Goal: Obtain resource: Download file/media

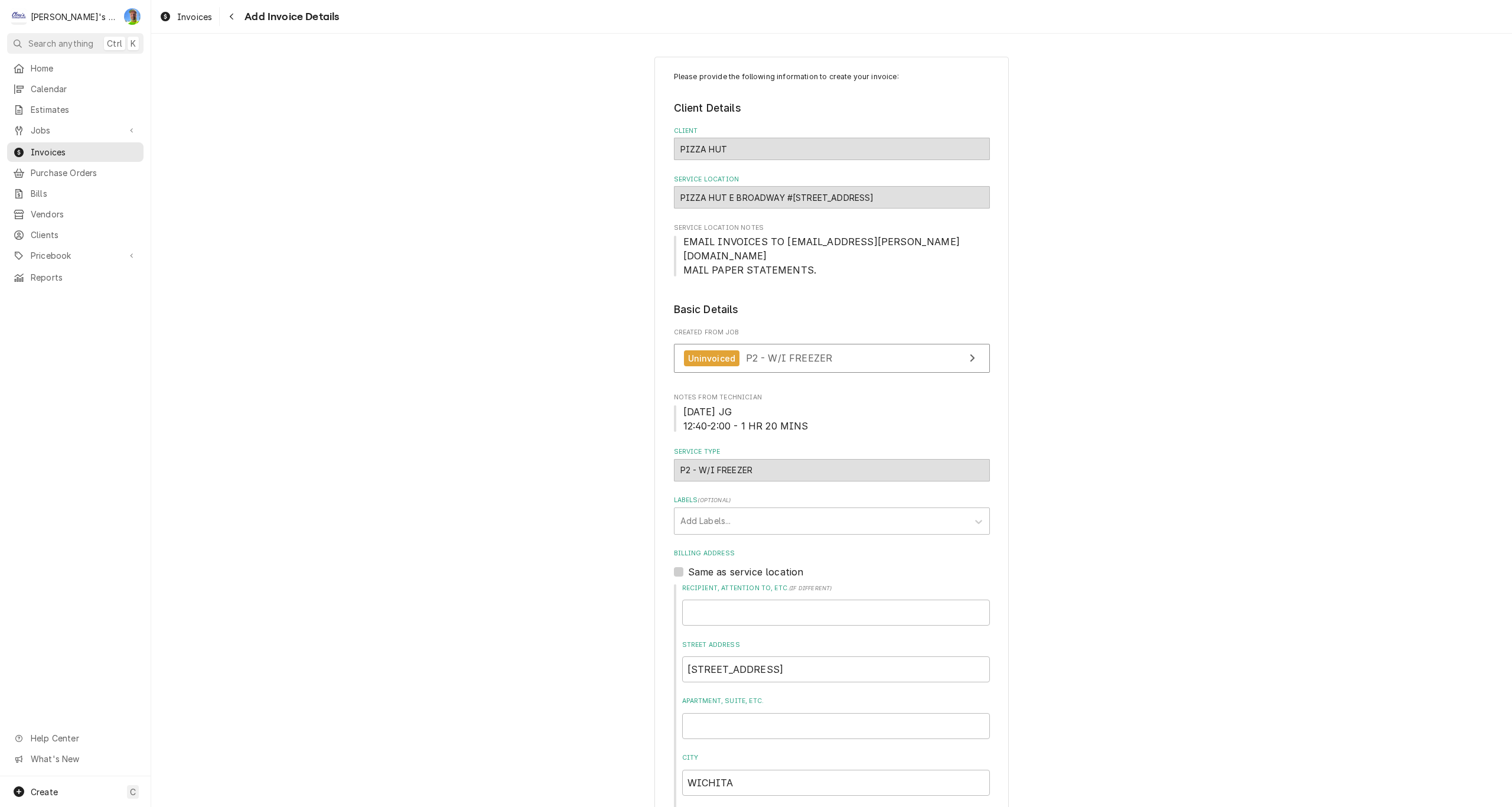
scroll to position [1597, 0]
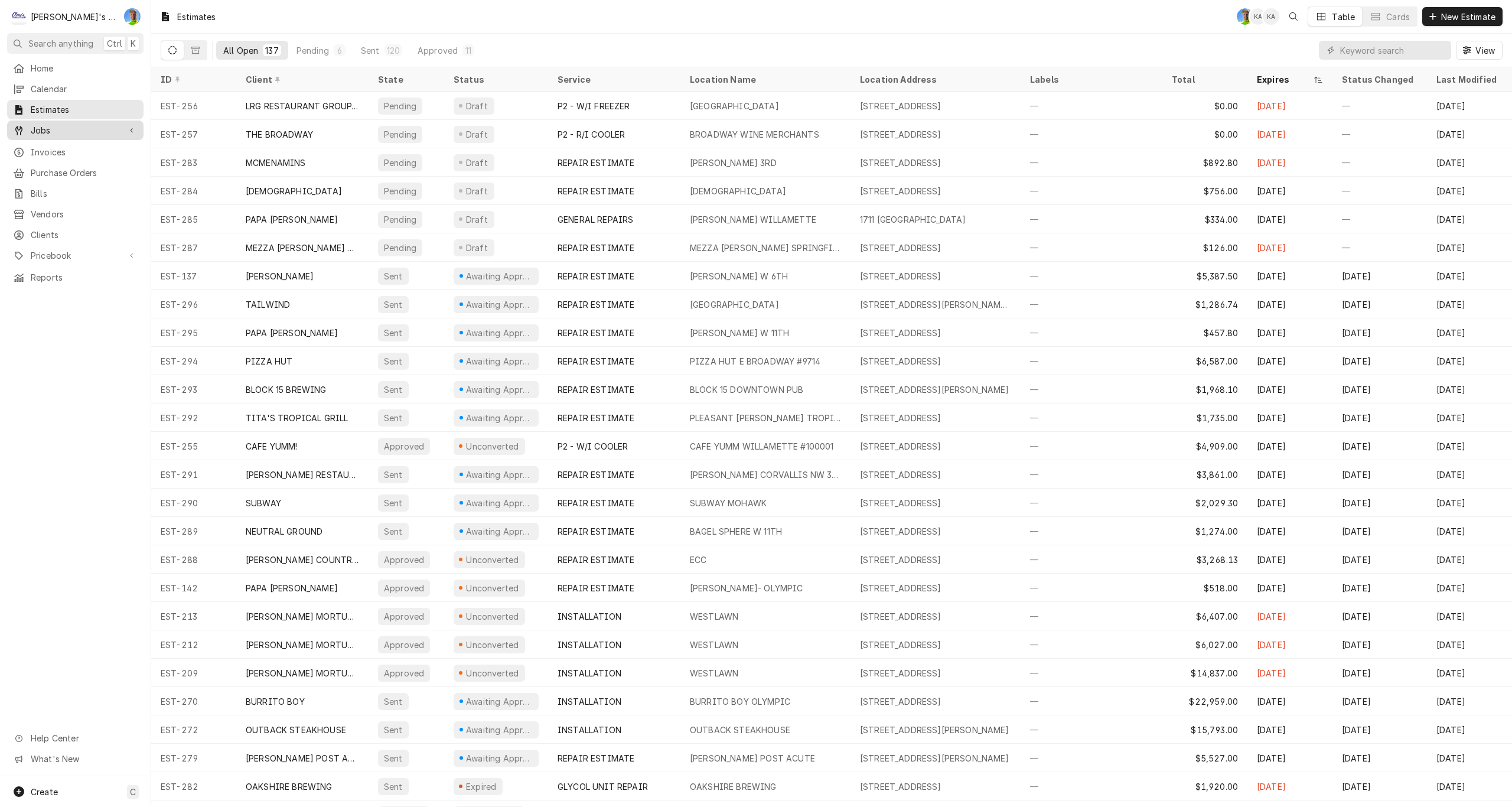
click at [65, 129] on span "Jobs" at bounding box center [75, 129] width 89 height 12
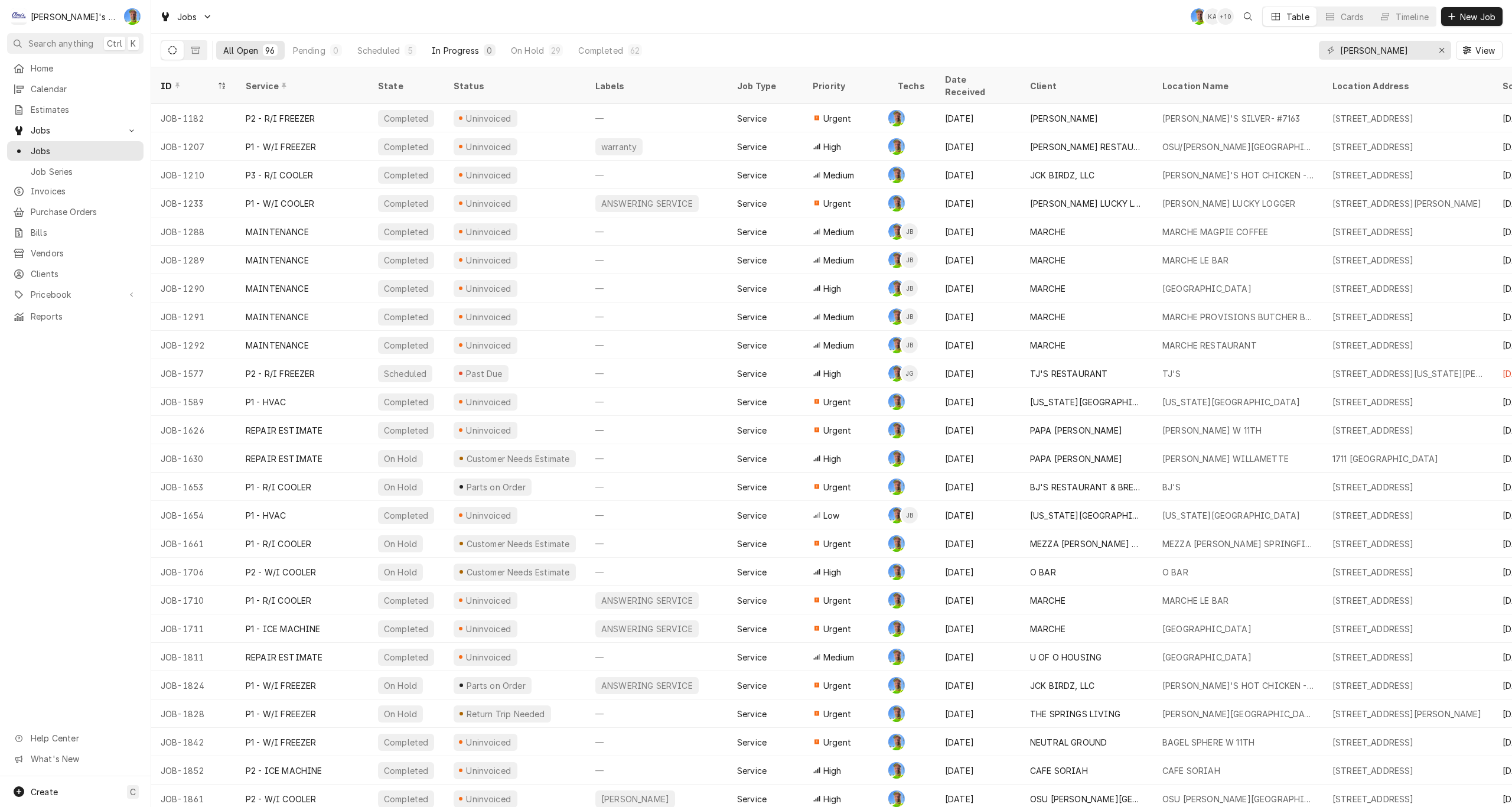
click at [457, 50] on div "In Progress" at bounding box center [455, 50] width 47 height 12
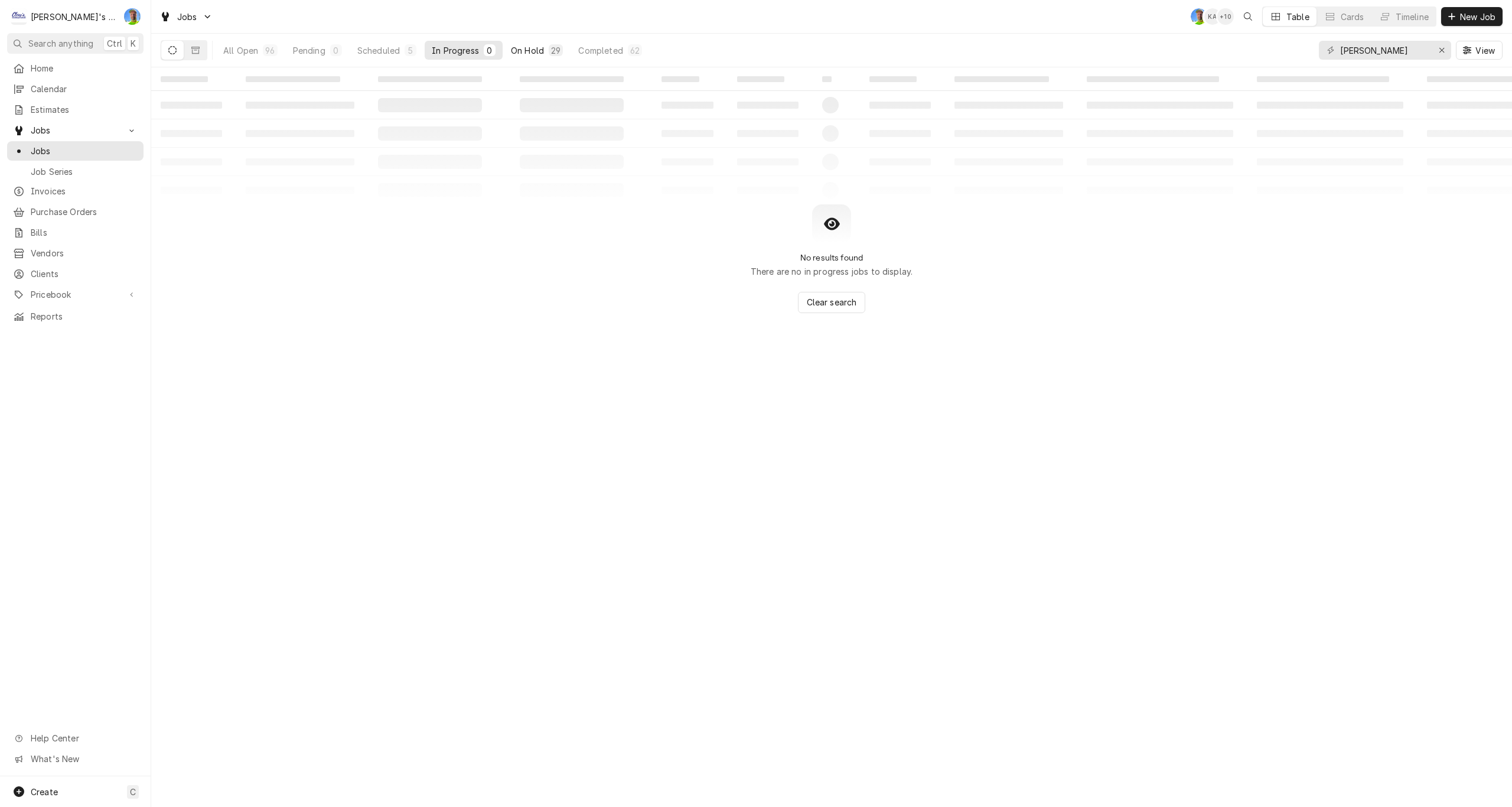
click at [533, 49] on div "On Hold" at bounding box center [527, 50] width 33 height 12
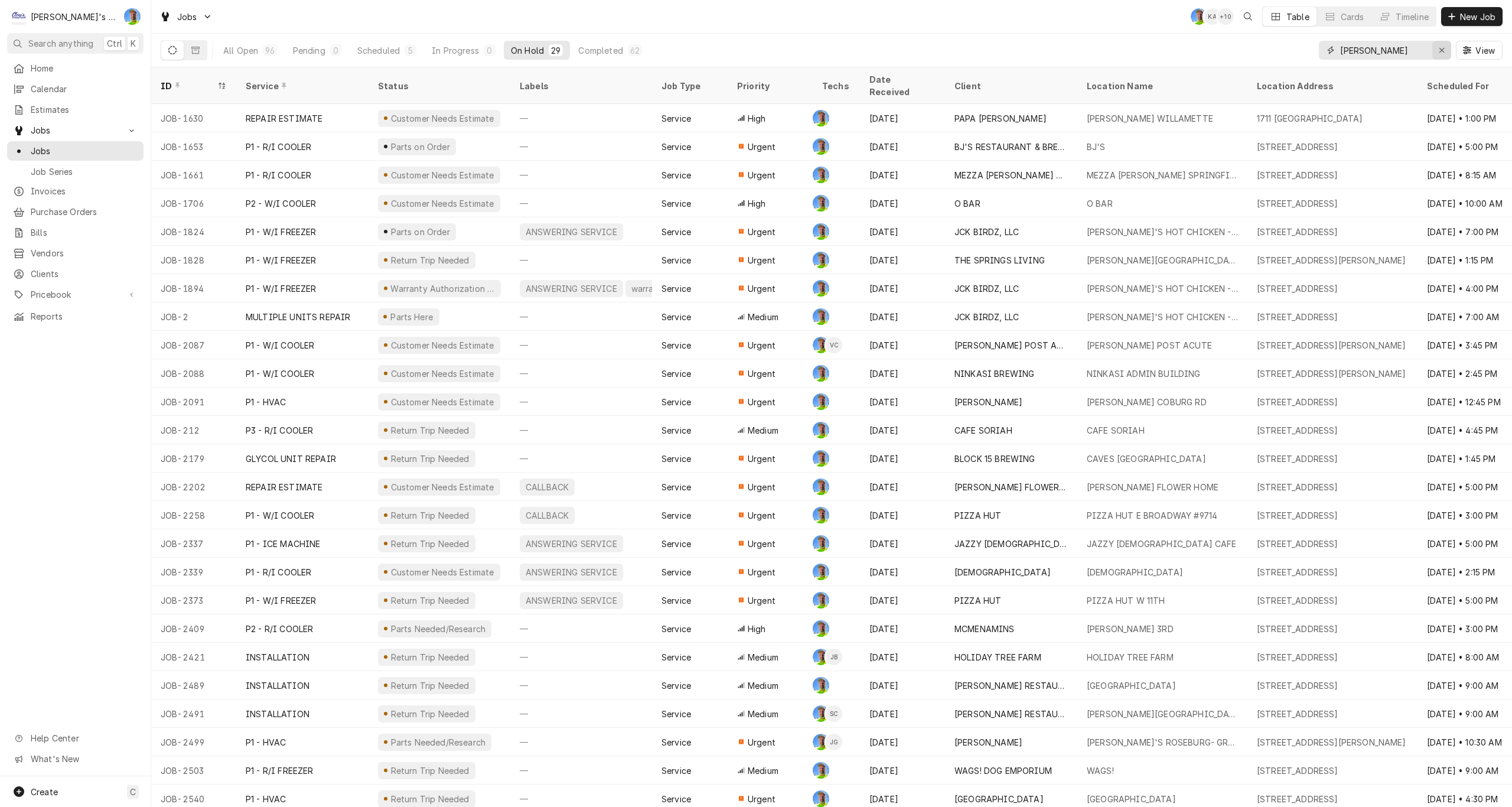
click at [1437, 48] on div "Erase input" at bounding box center [1441, 50] width 12 height 12
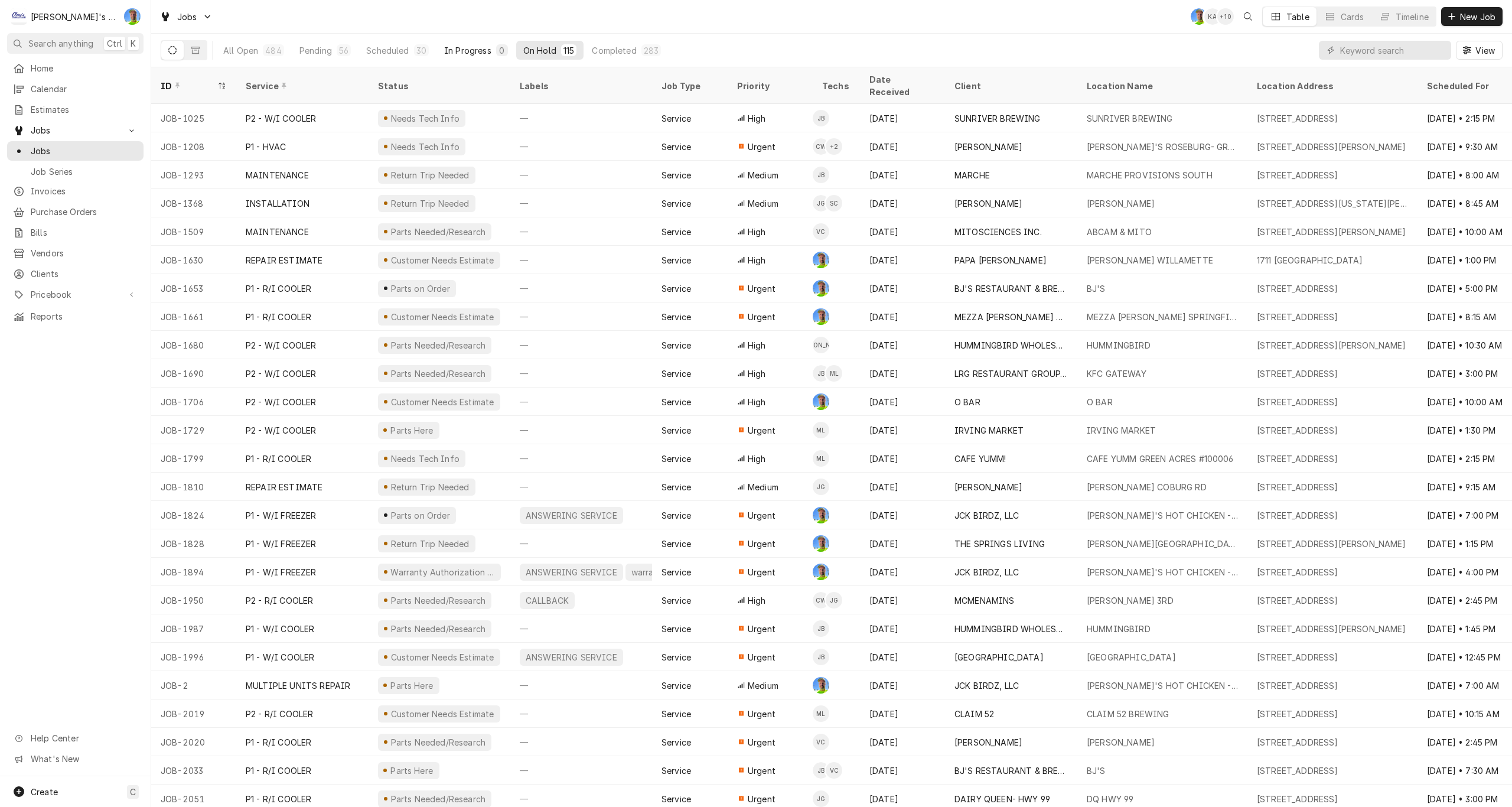
click at [468, 48] on div "In Progress" at bounding box center [467, 50] width 47 height 12
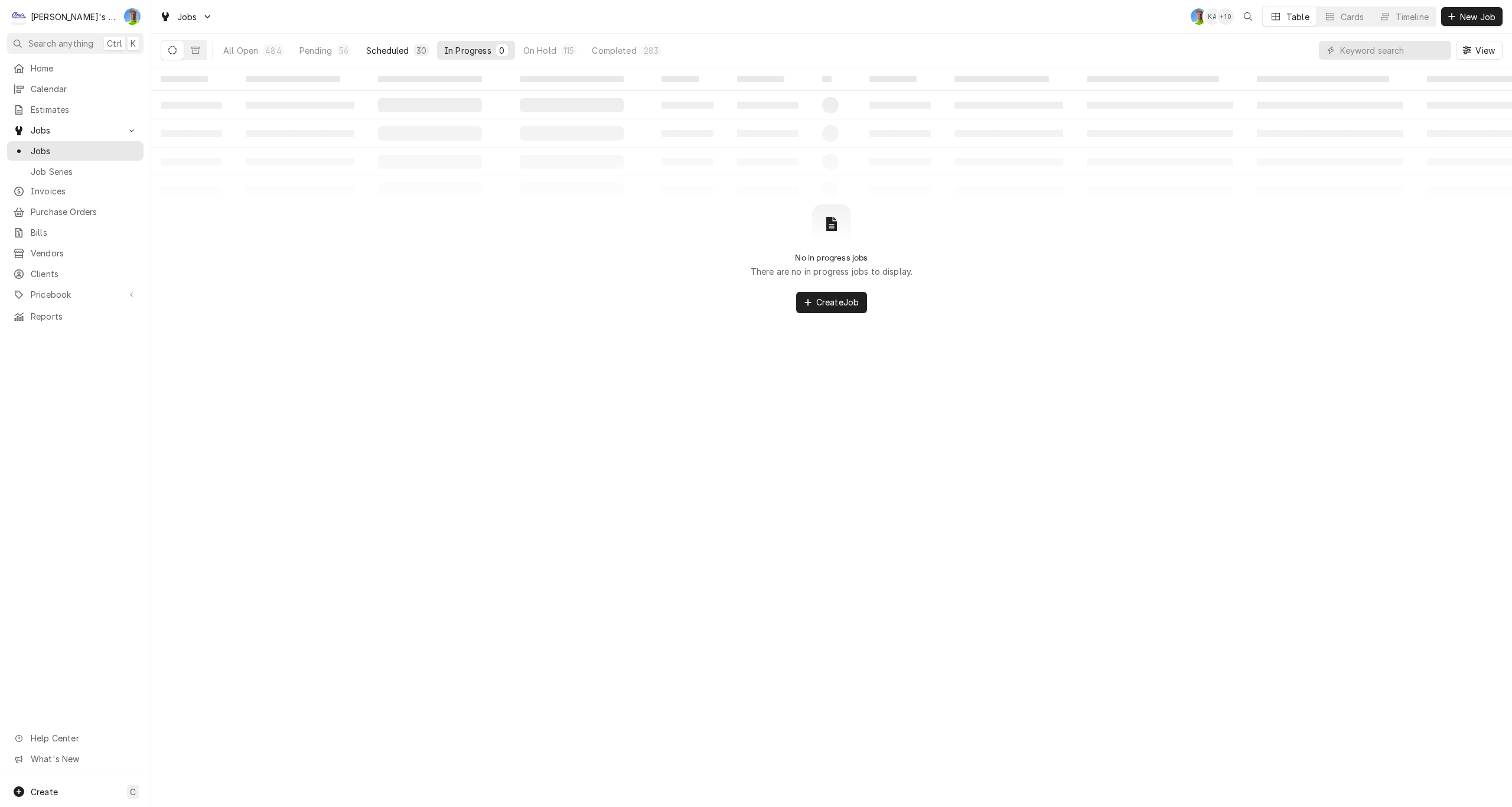
click at [386, 53] on div "Scheduled" at bounding box center [386, 50] width 42 height 12
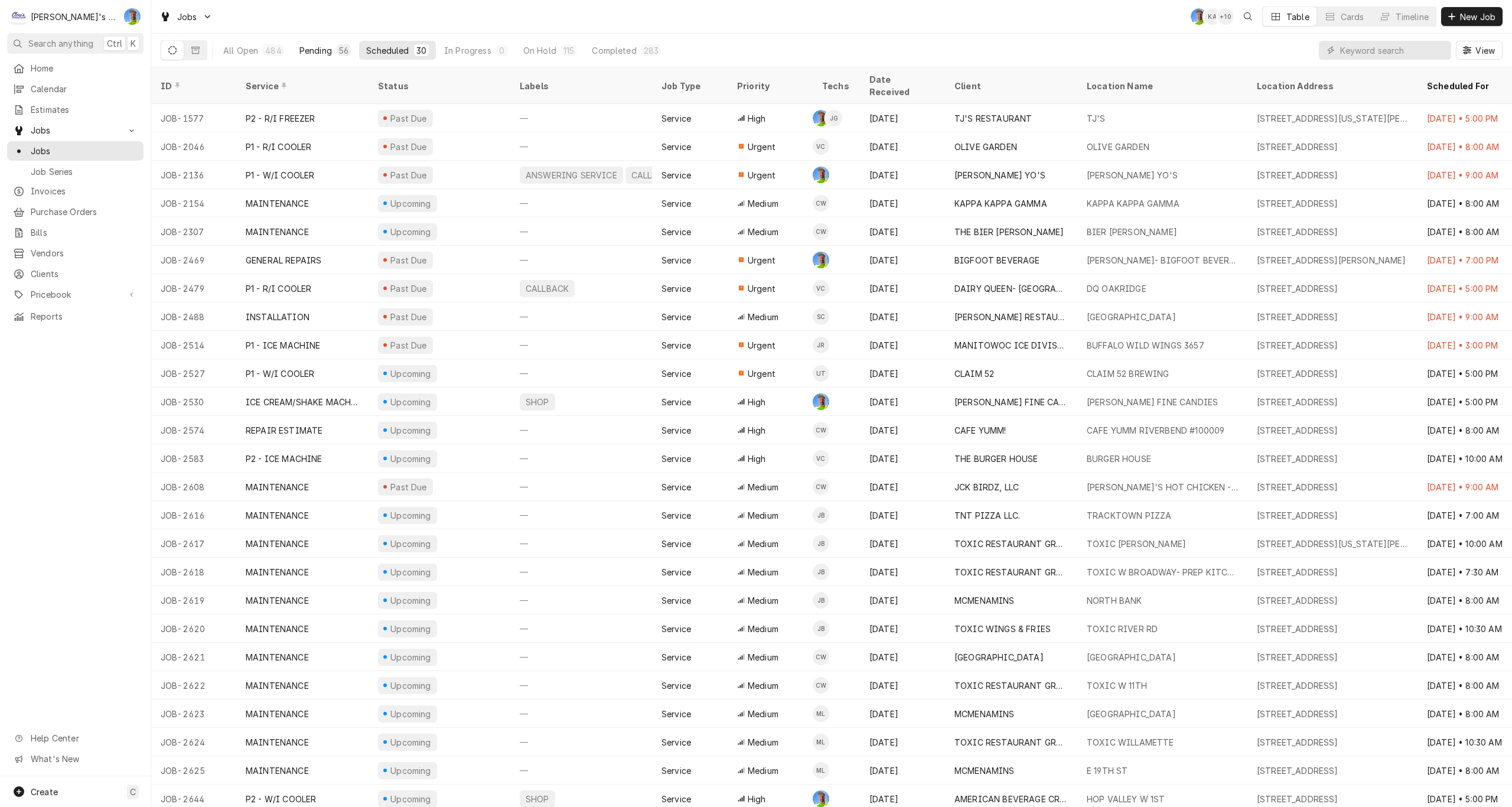
click at [310, 45] on div "Pending" at bounding box center [315, 50] width 33 height 12
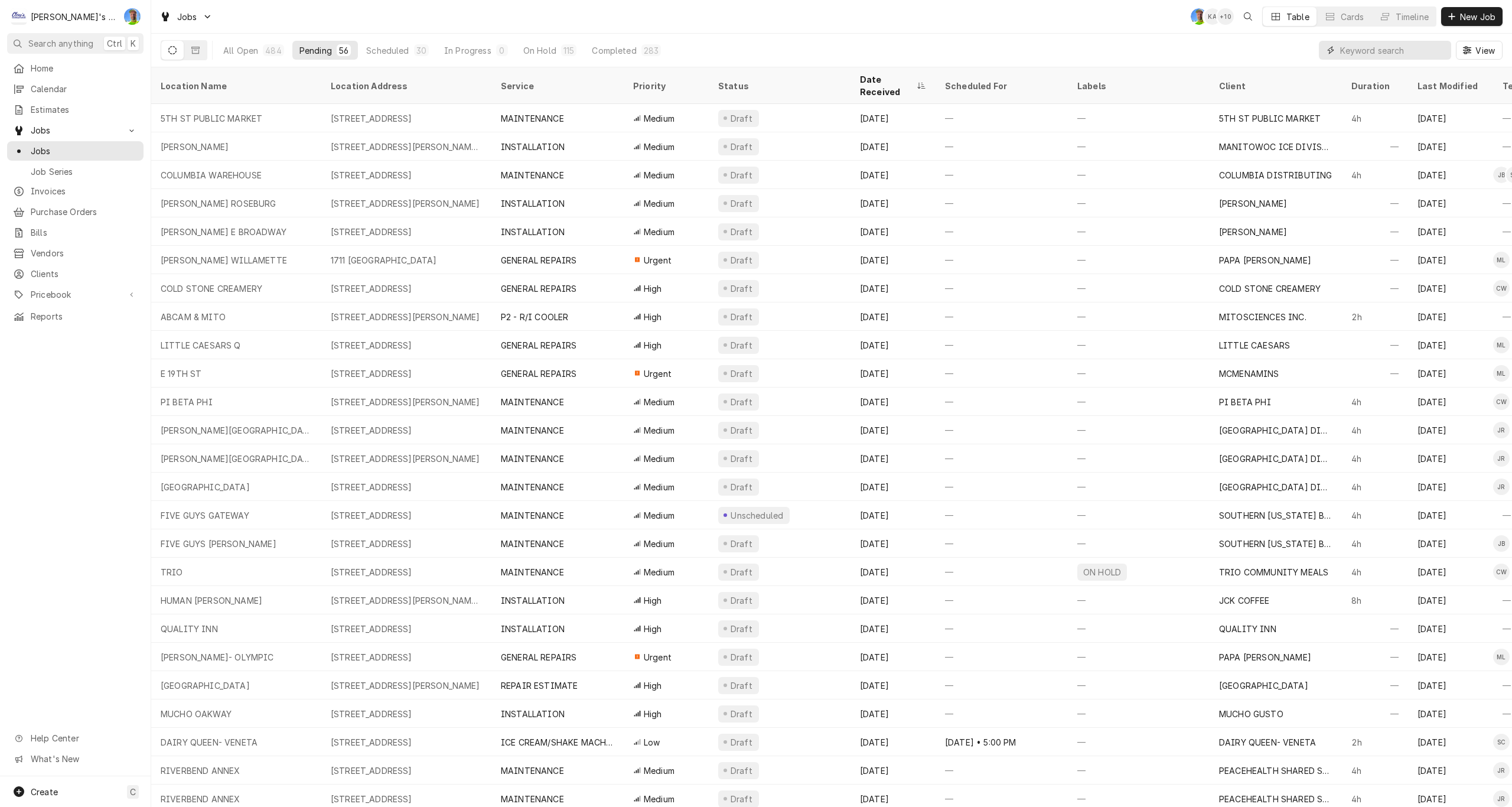
click at [1405, 56] on input "Dynamic Content Wrapper" at bounding box center [1392, 50] width 105 height 19
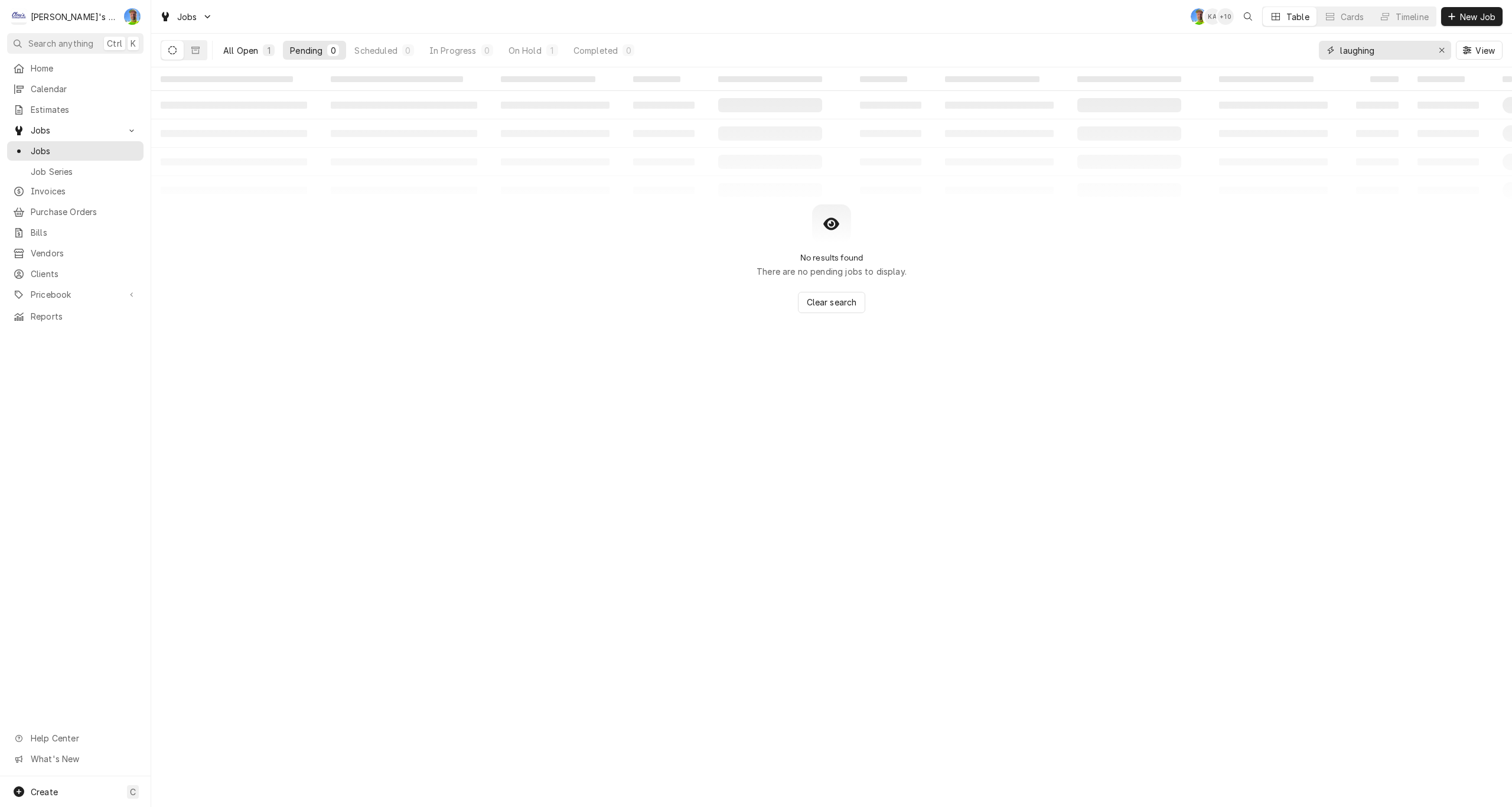
type input "laughing"
click at [234, 47] on div "All Open" at bounding box center [240, 50] width 35 height 12
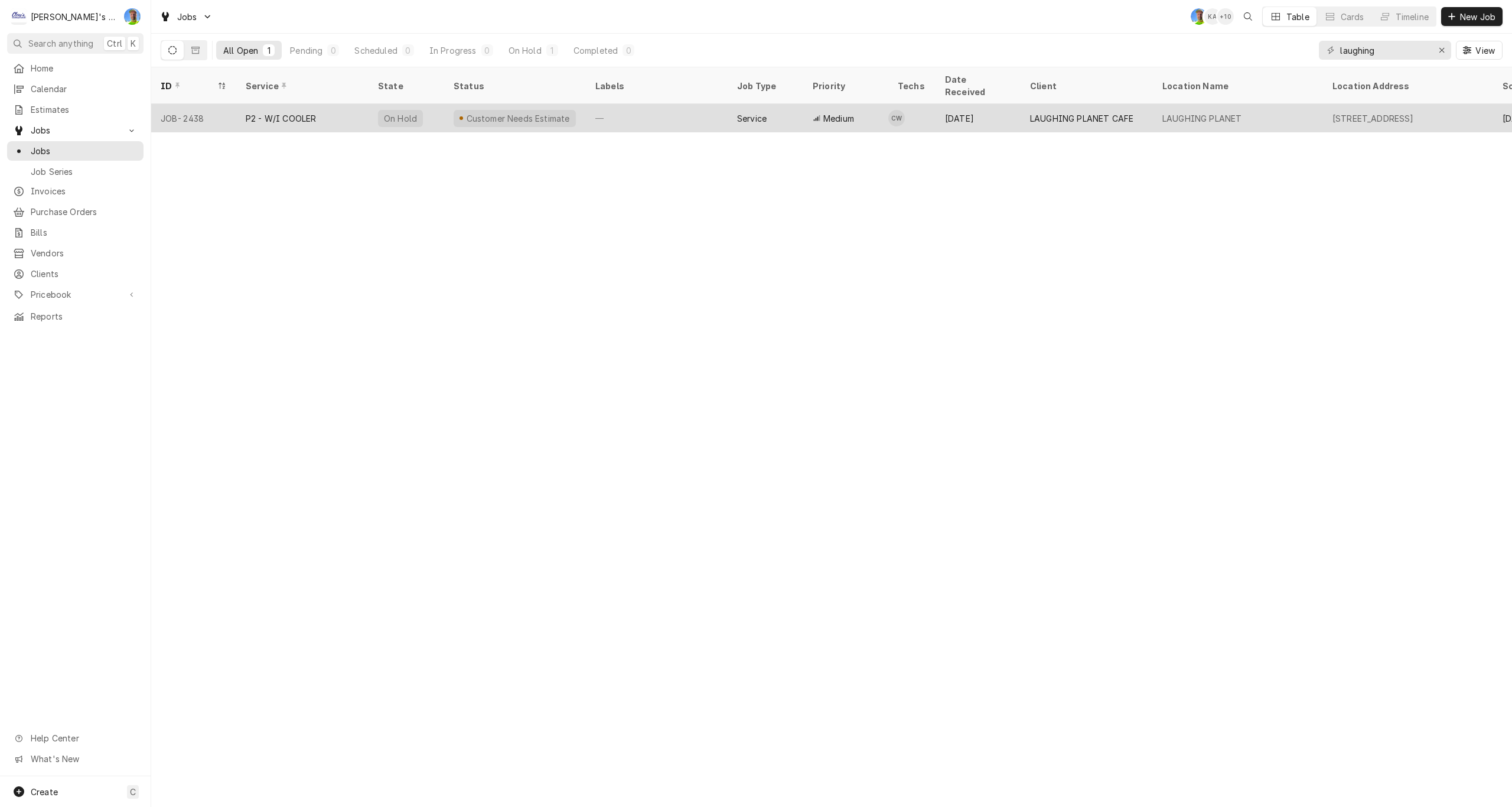
click at [295, 110] on div "P2 - W/I COOLER" at bounding box center [302, 118] width 132 height 28
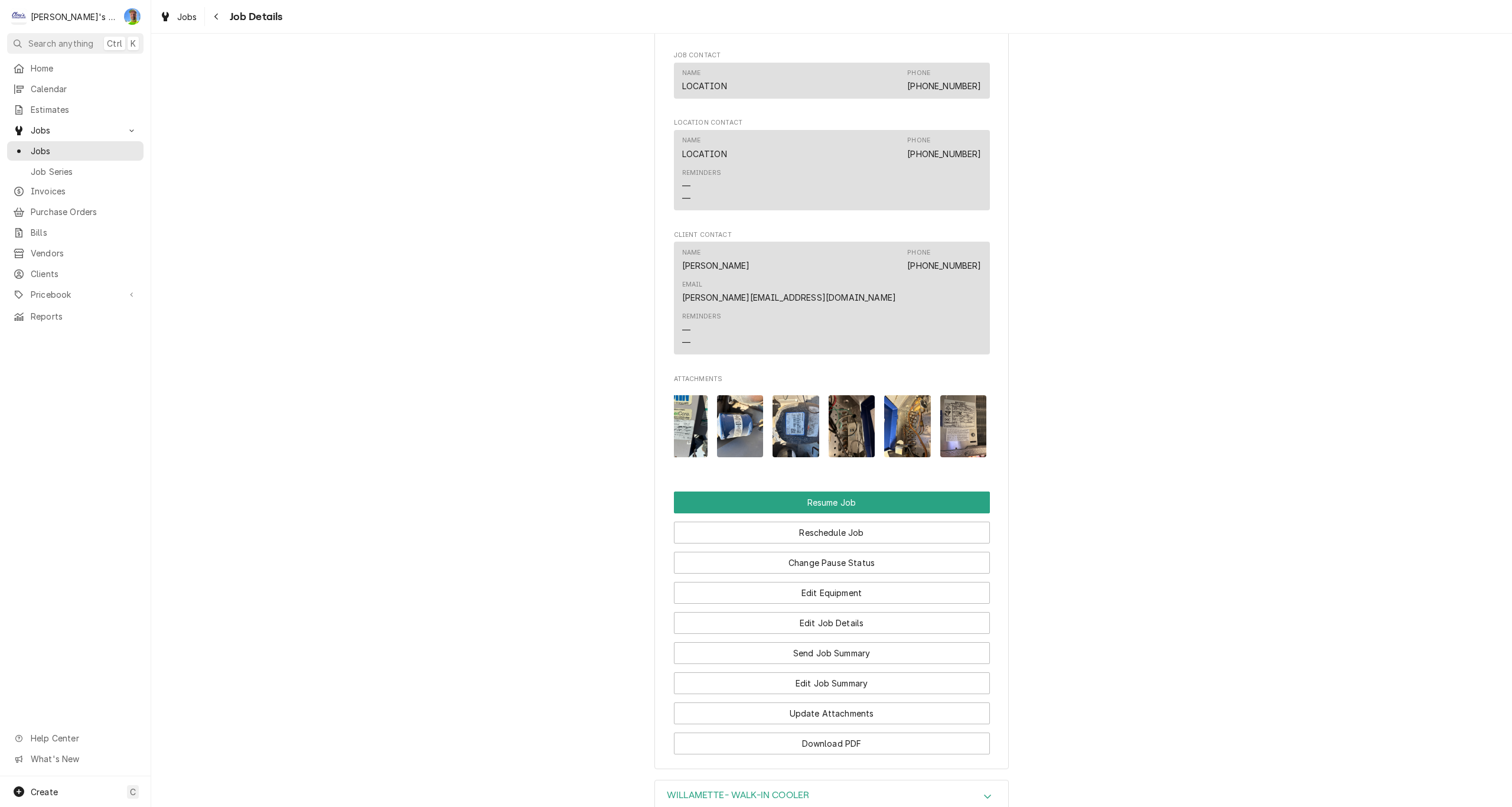
scroll to position [0, 75]
click at [945, 395] on img "Attachments" at bounding box center [957, 426] width 47 height 62
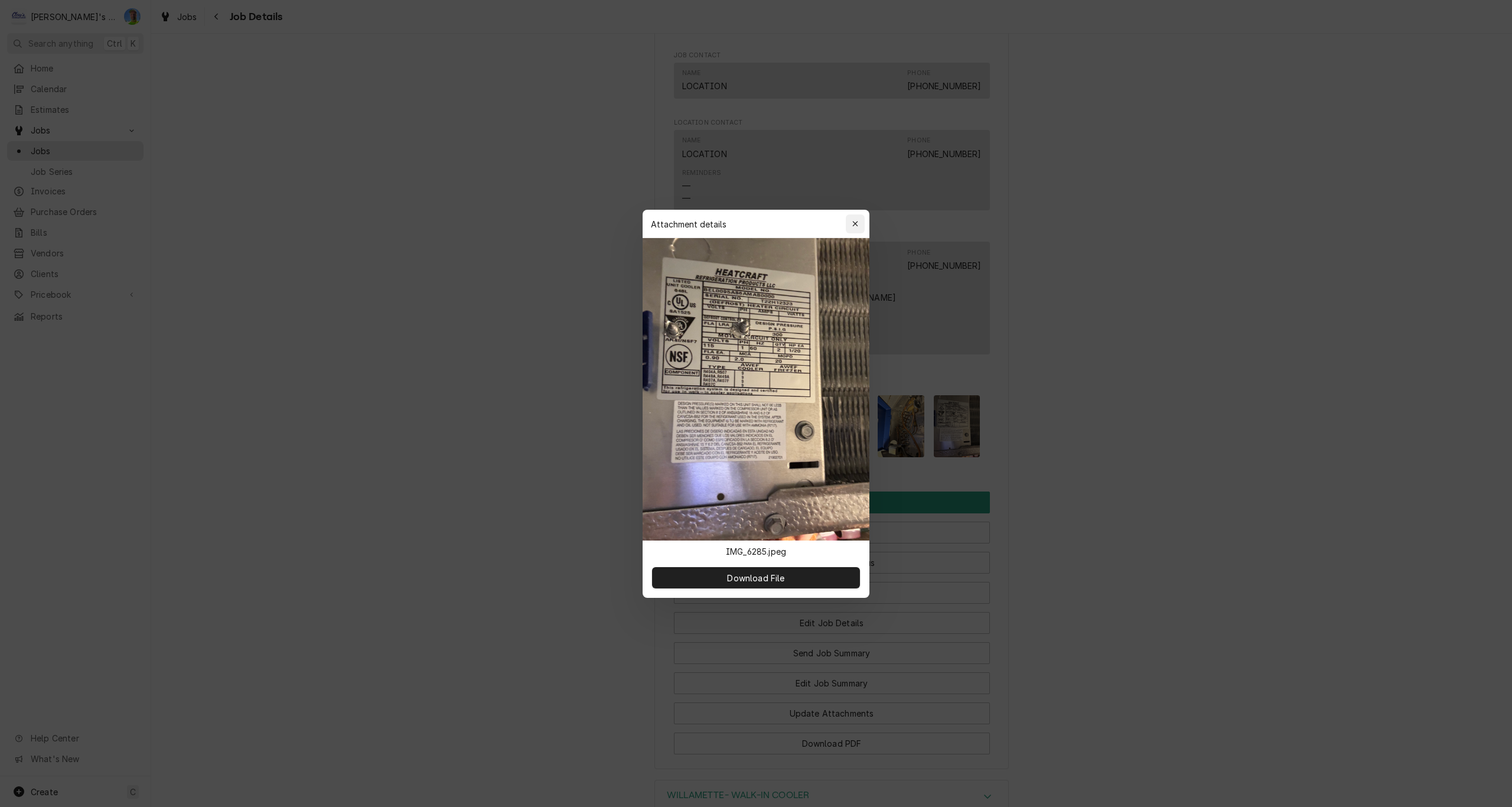
click at [852, 225] on icon "button" at bounding box center [854, 223] width 7 height 8
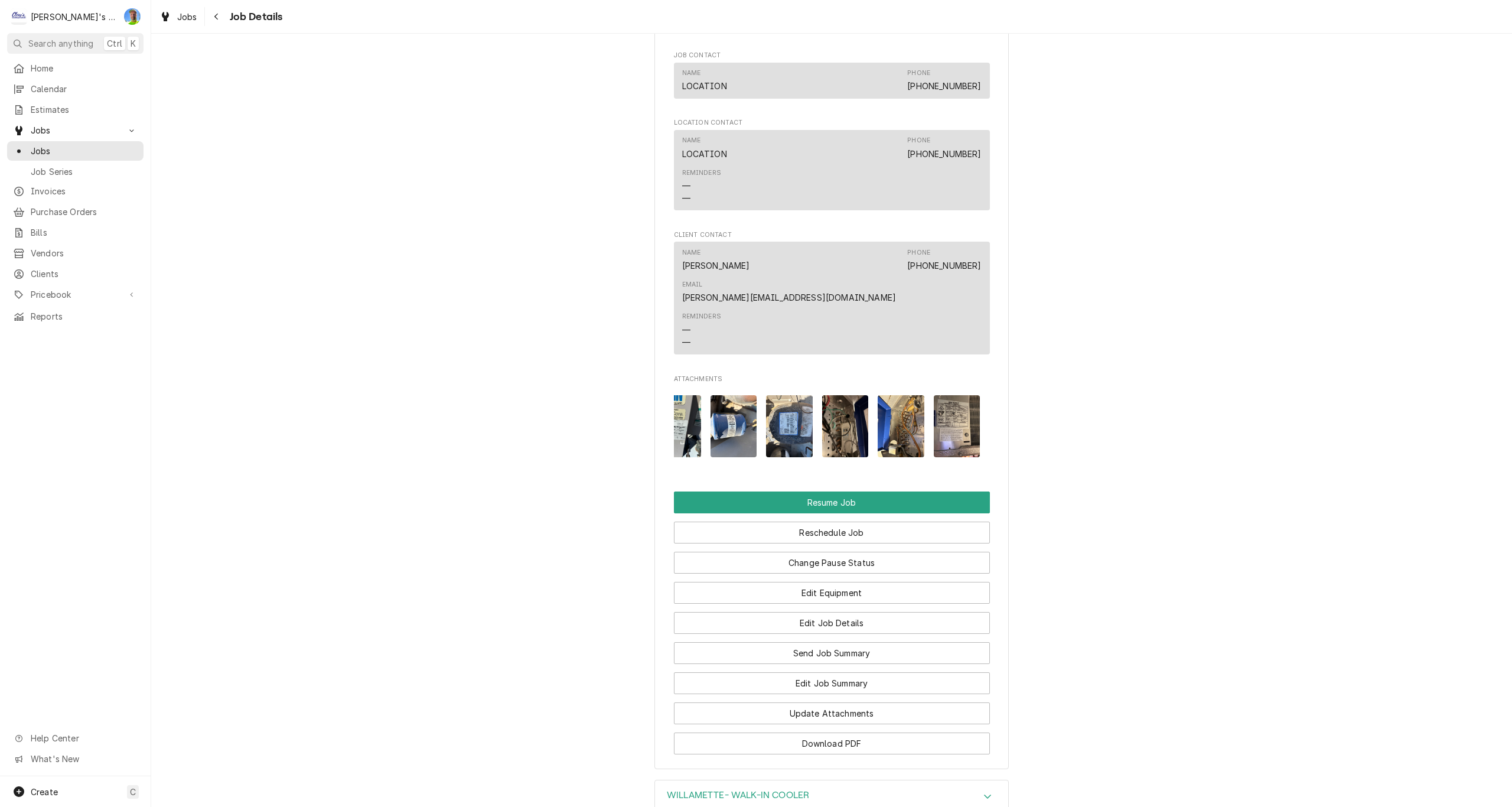
click at [890, 395] on img "Attachments" at bounding box center [900, 426] width 47 height 62
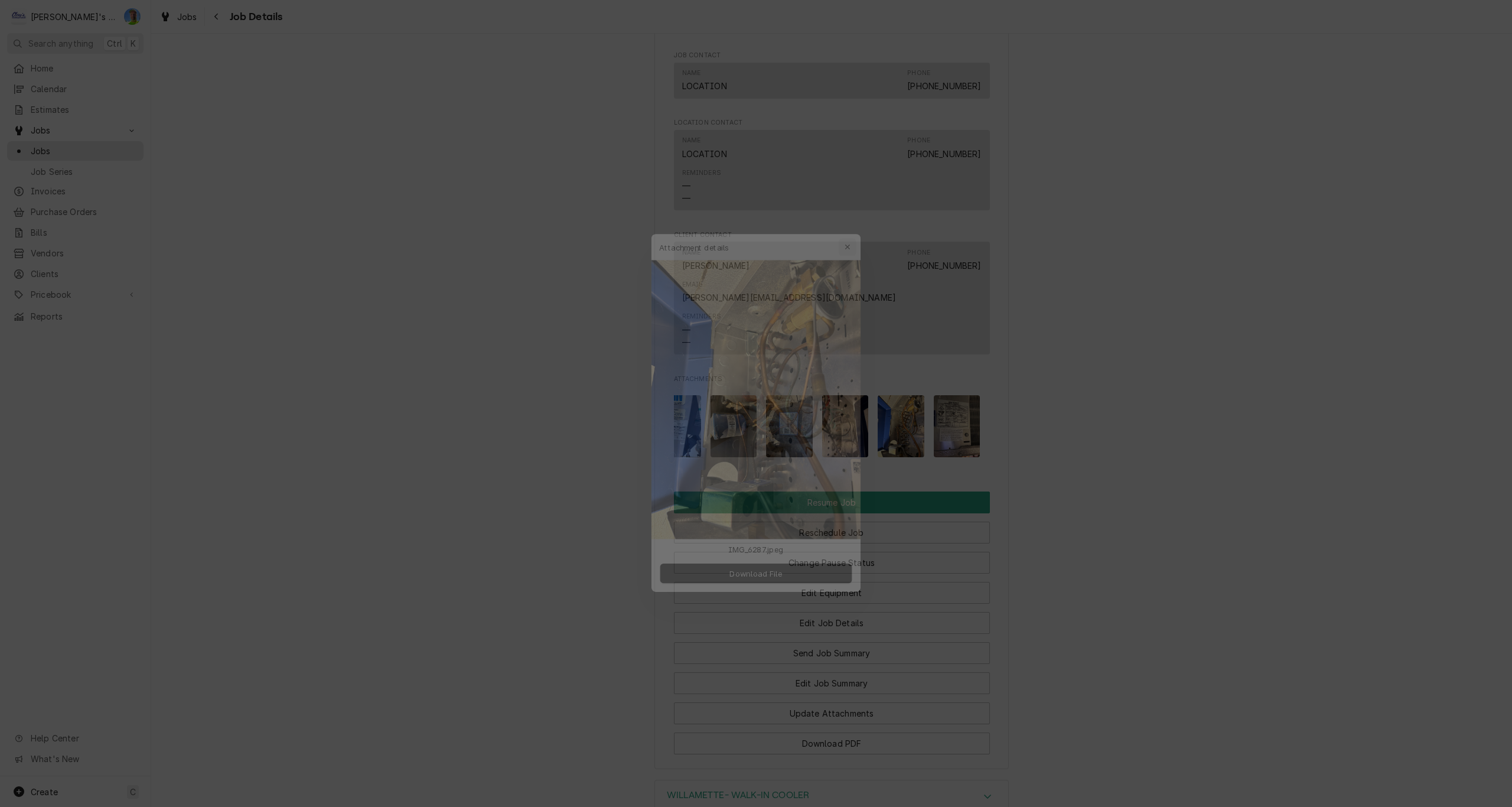
click at [854, 221] on icon "button" at bounding box center [854, 223] width 7 height 8
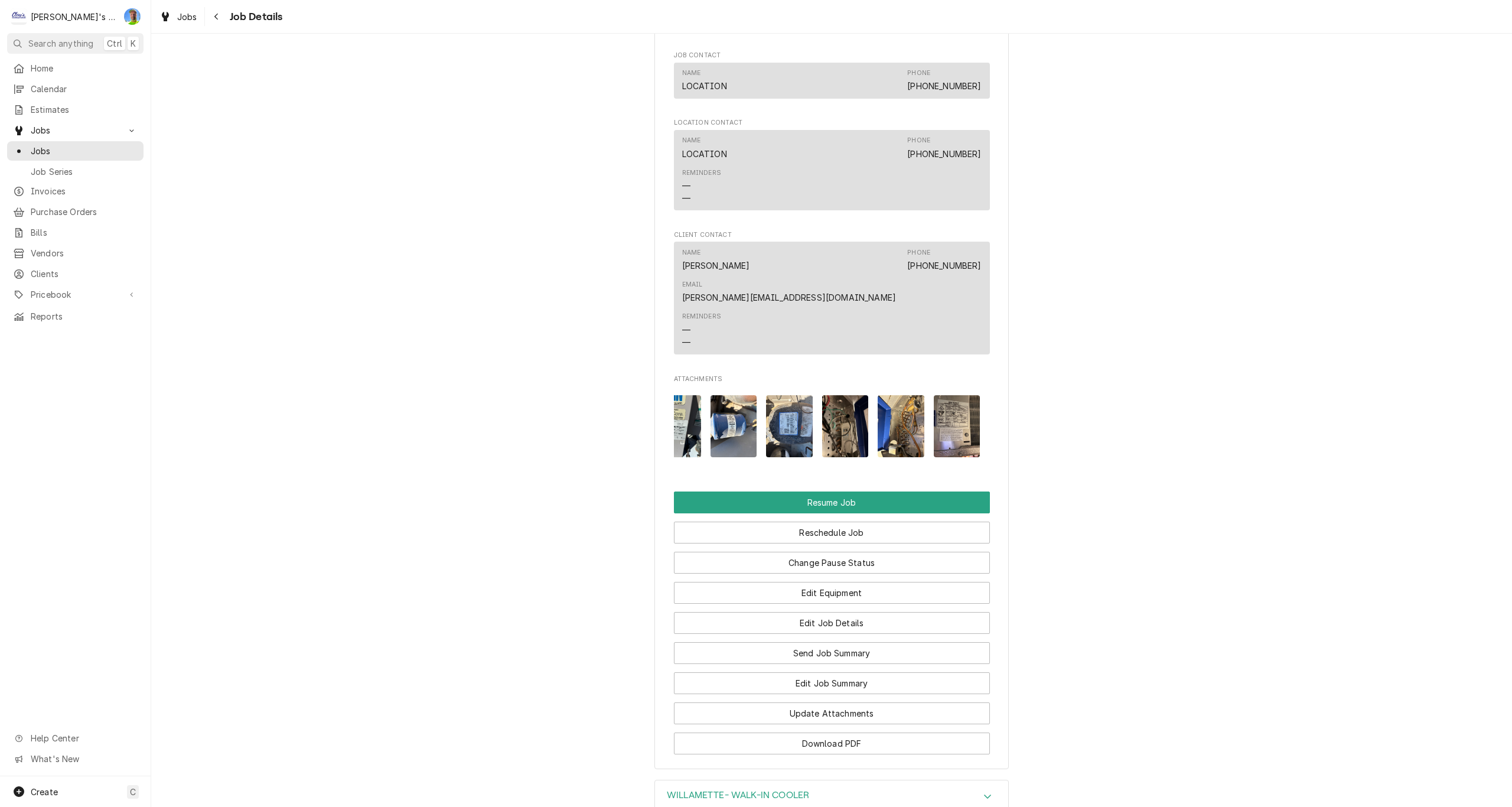
click at [835, 395] on img "Attachments" at bounding box center [845, 426] width 47 height 62
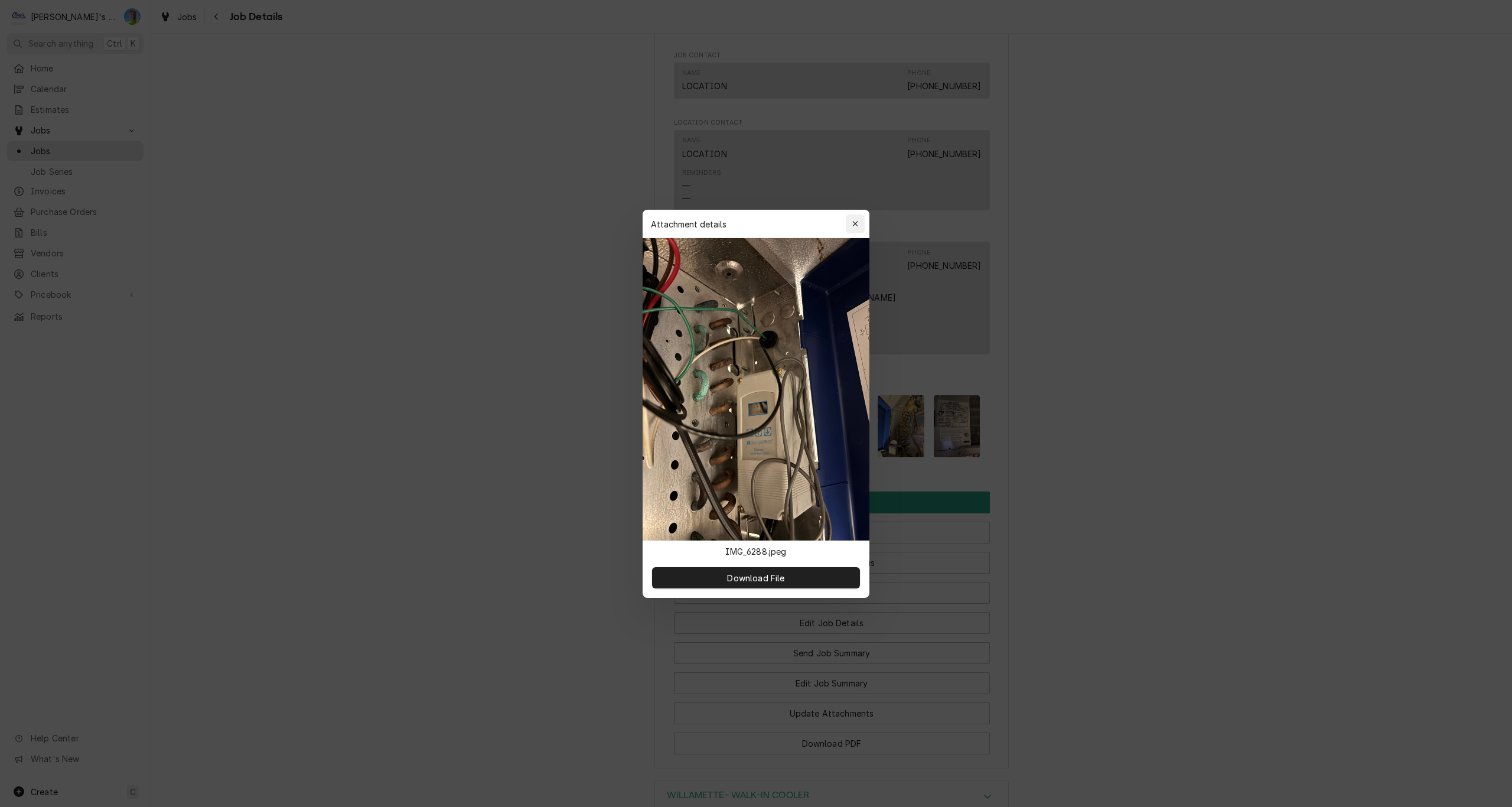
click at [854, 224] on icon "button" at bounding box center [854, 223] width 7 height 8
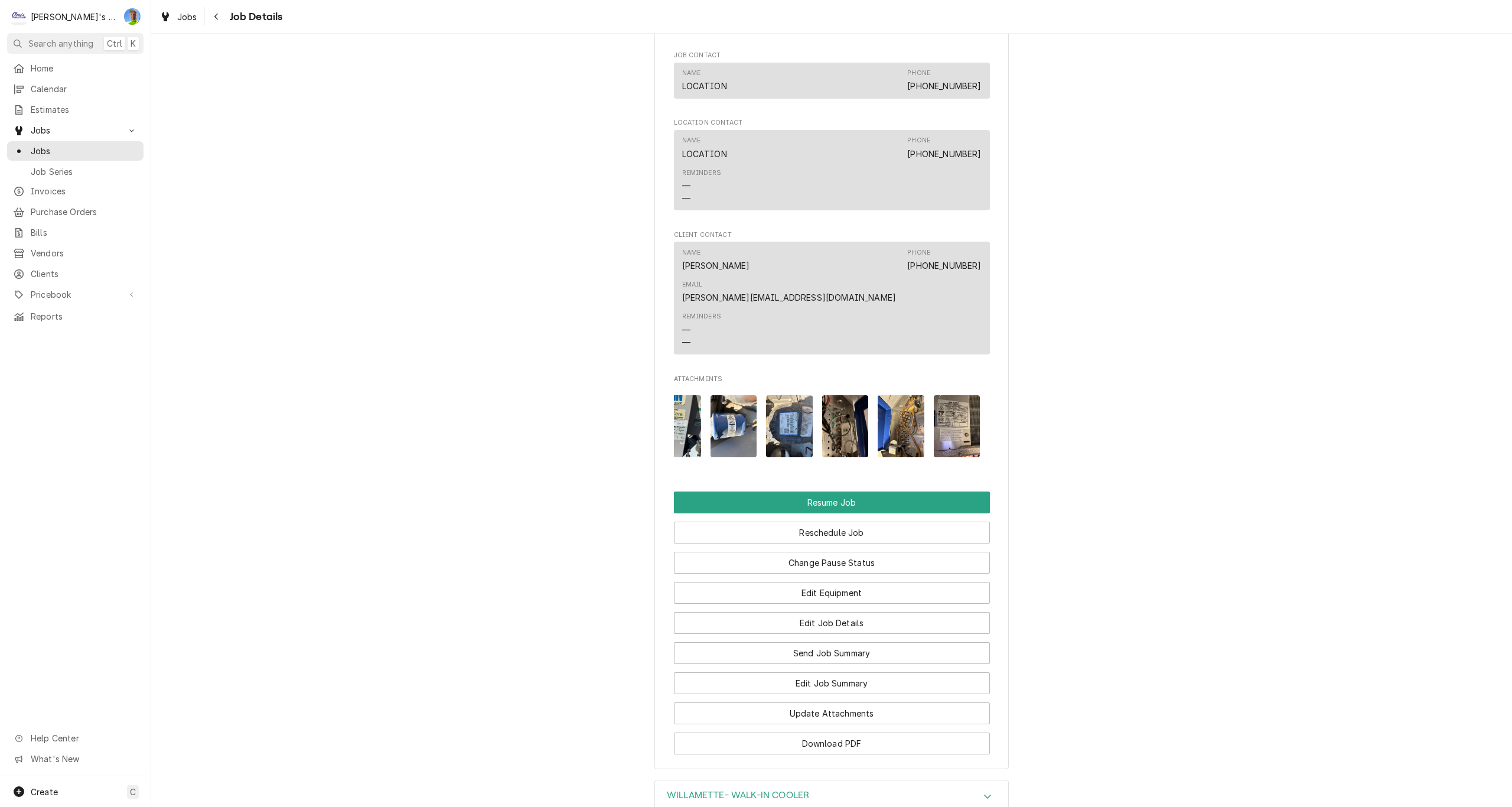
click at [787, 395] on img "Attachments" at bounding box center [789, 426] width 47 height 62
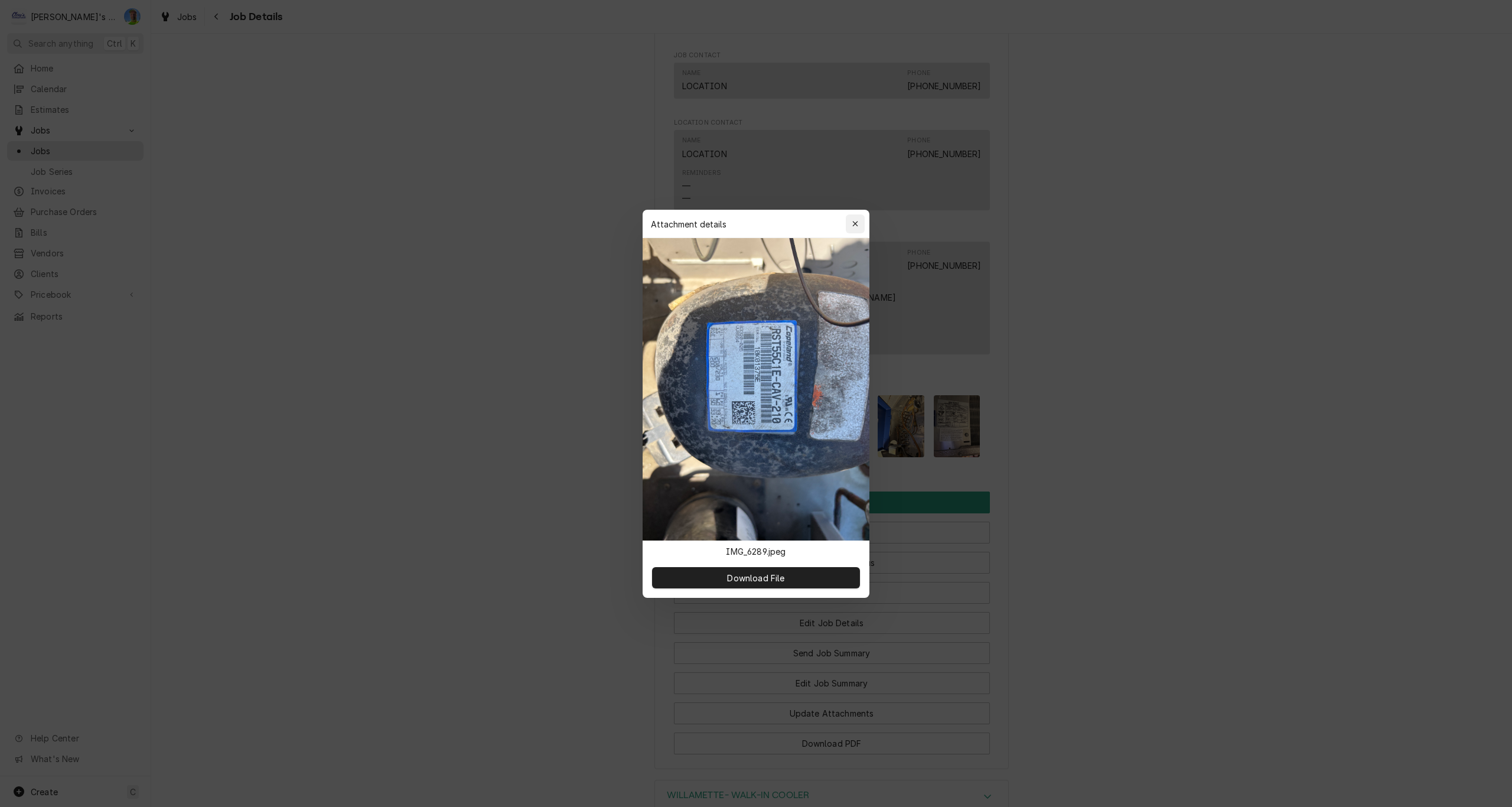
click at [856, 225] on icon "button" at bounding box center [854, 223] width 7 height 8
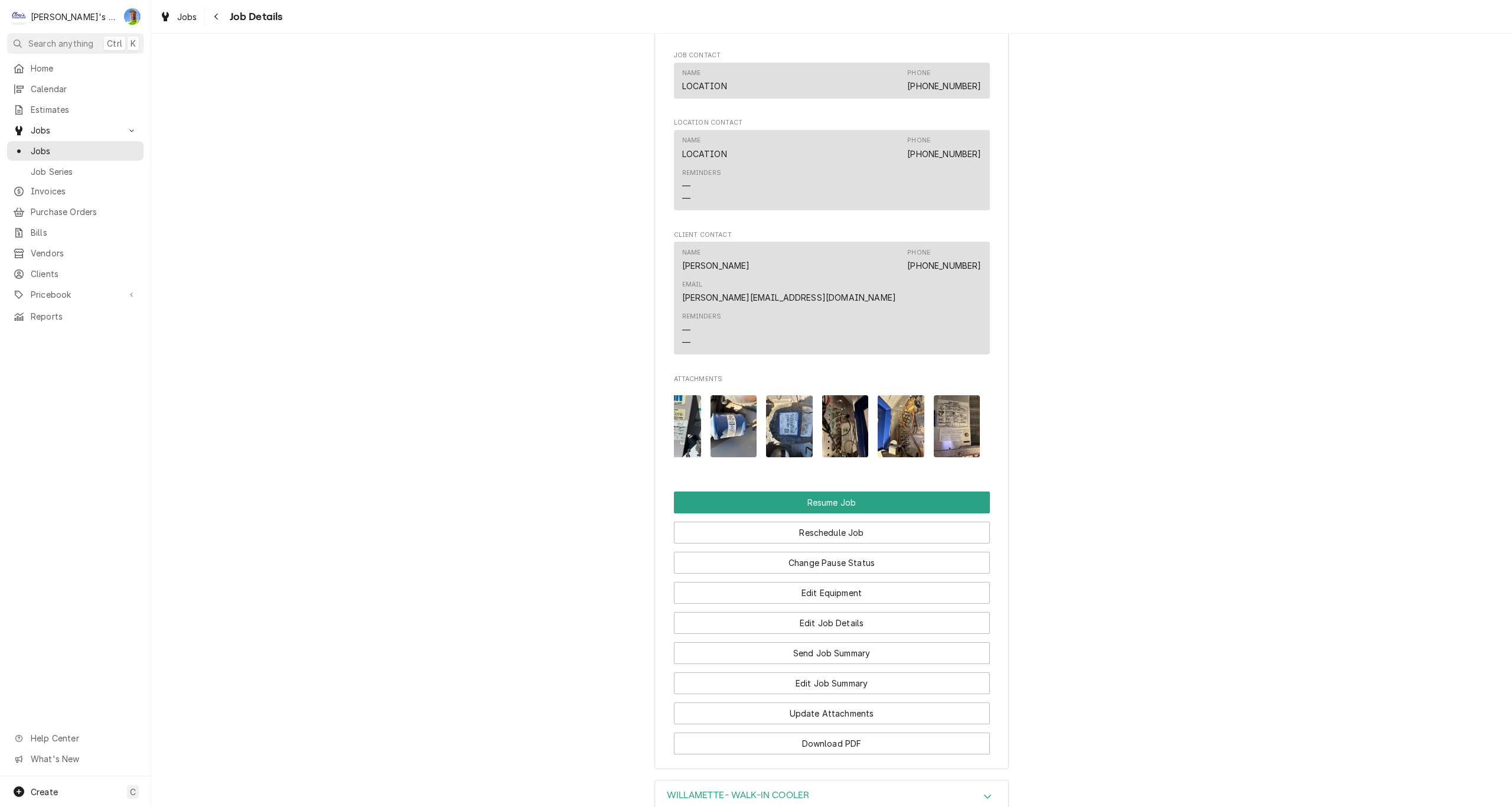
click at [732, 395] on img "Attachments" at bounding box center [733, 426] width 47 height 62
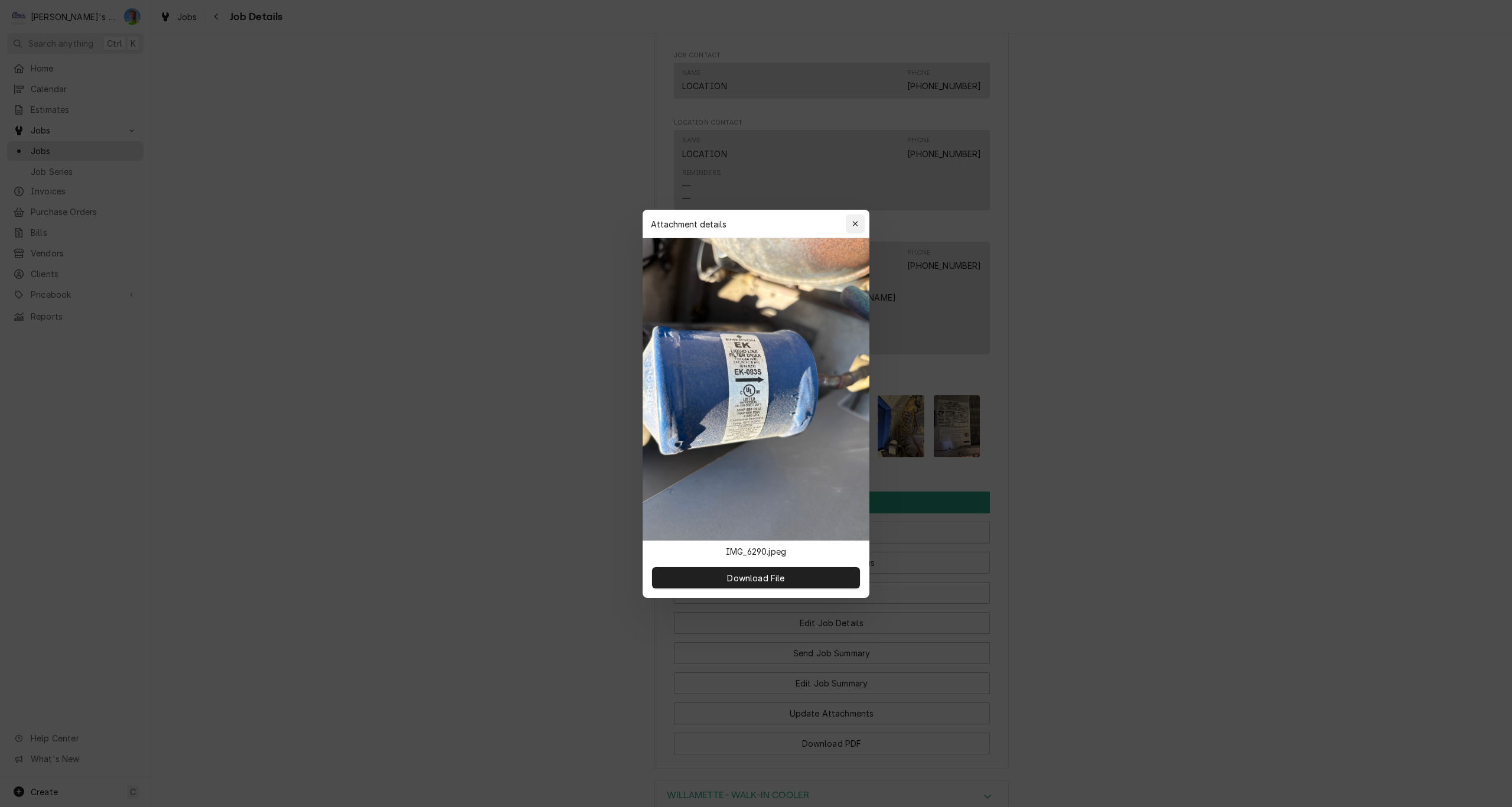
click at [856, 221] on icon "button" at bounding box center [854, 223] width 7 height 8
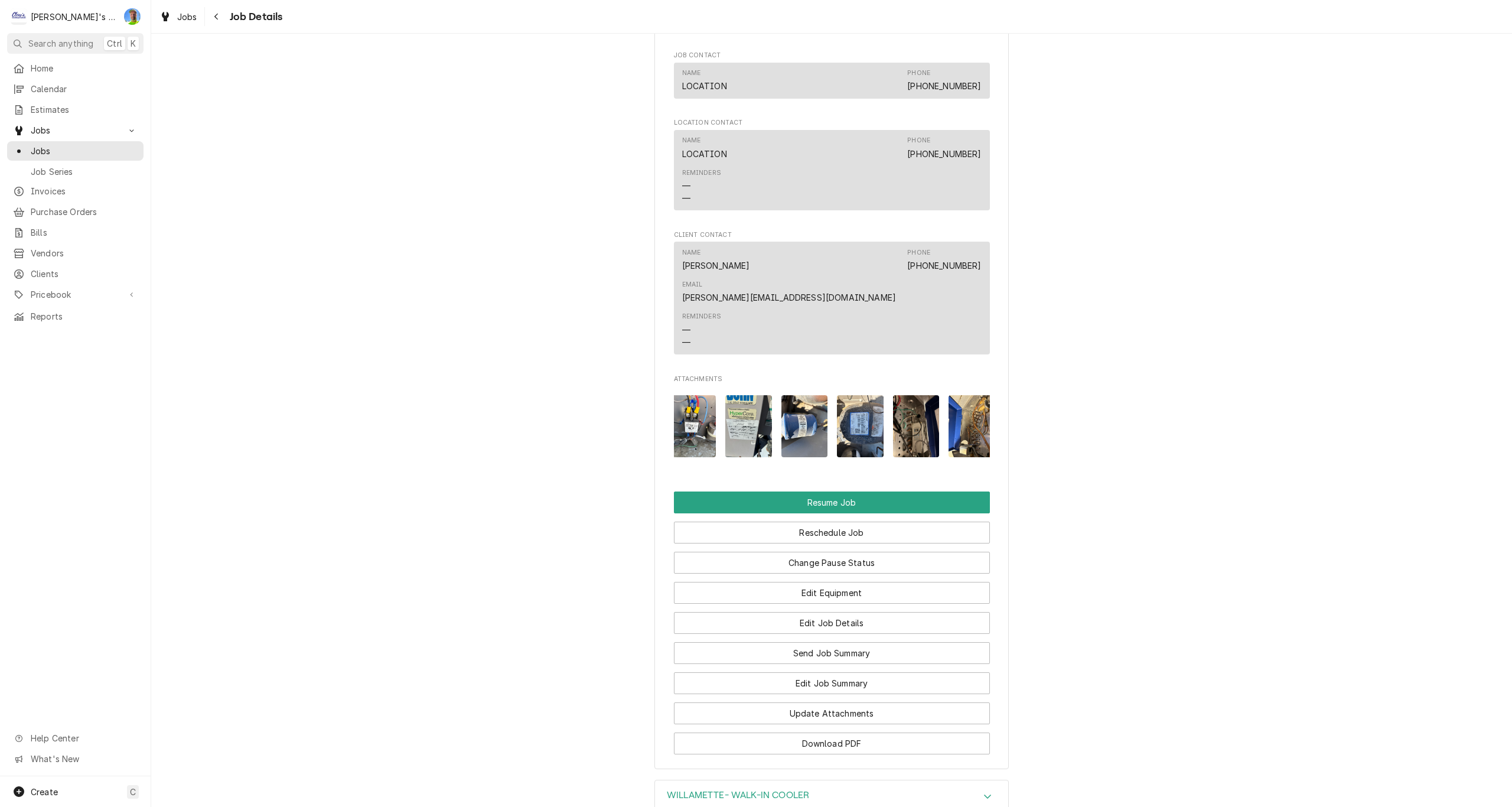
scroll to position [0, 0]
click at [745, 395] on img "Attachments" at bounding box center [752, 426] width 47 height 62
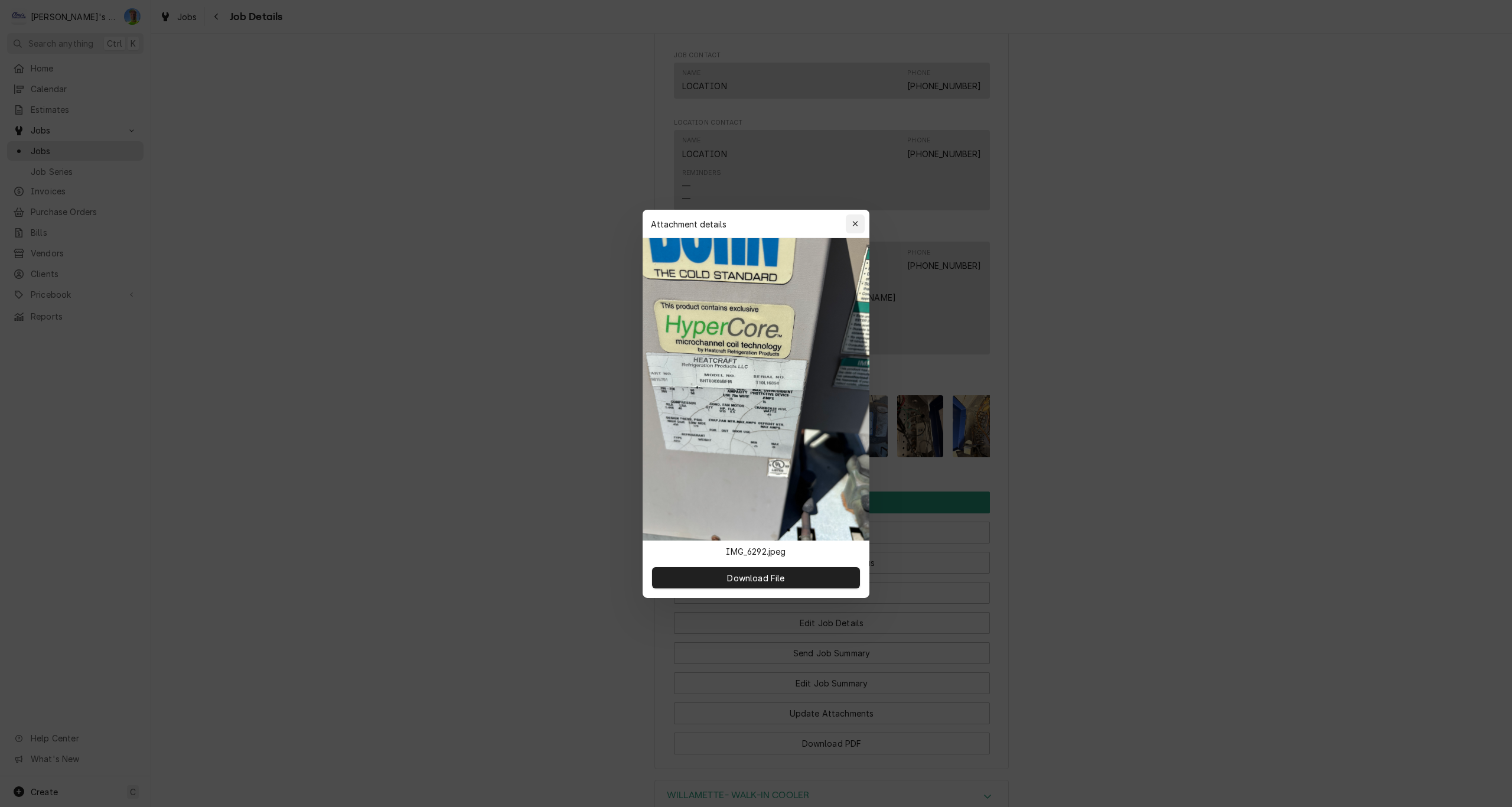
click at [854, 223] on icon "button" at bounding box center [854, 223] width 7 height 8
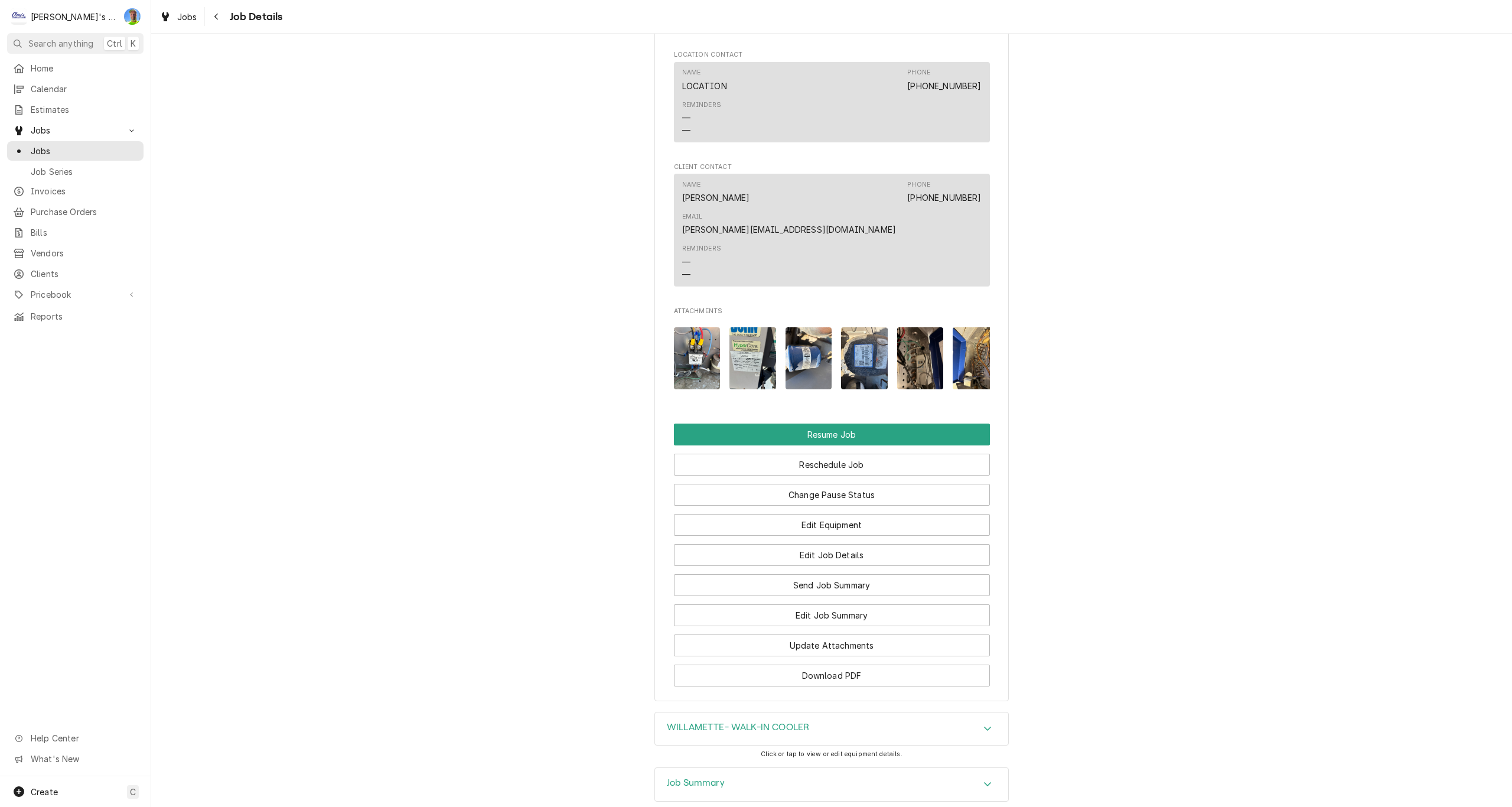
scroll to position [1768, 0]
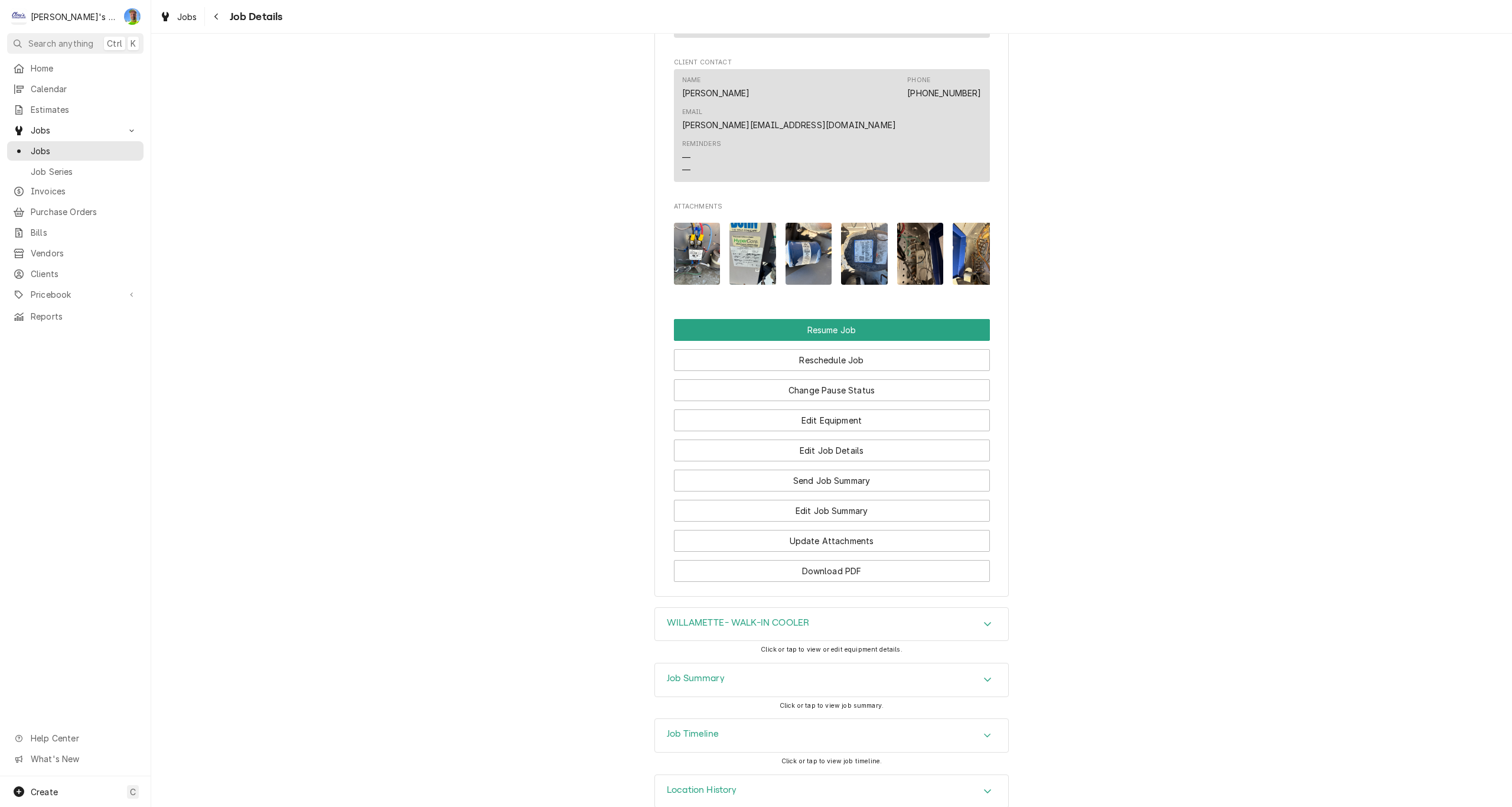
click at [693, 673] on h3 "Job Summary" at bounding box center [696, 678] width 58 height 11
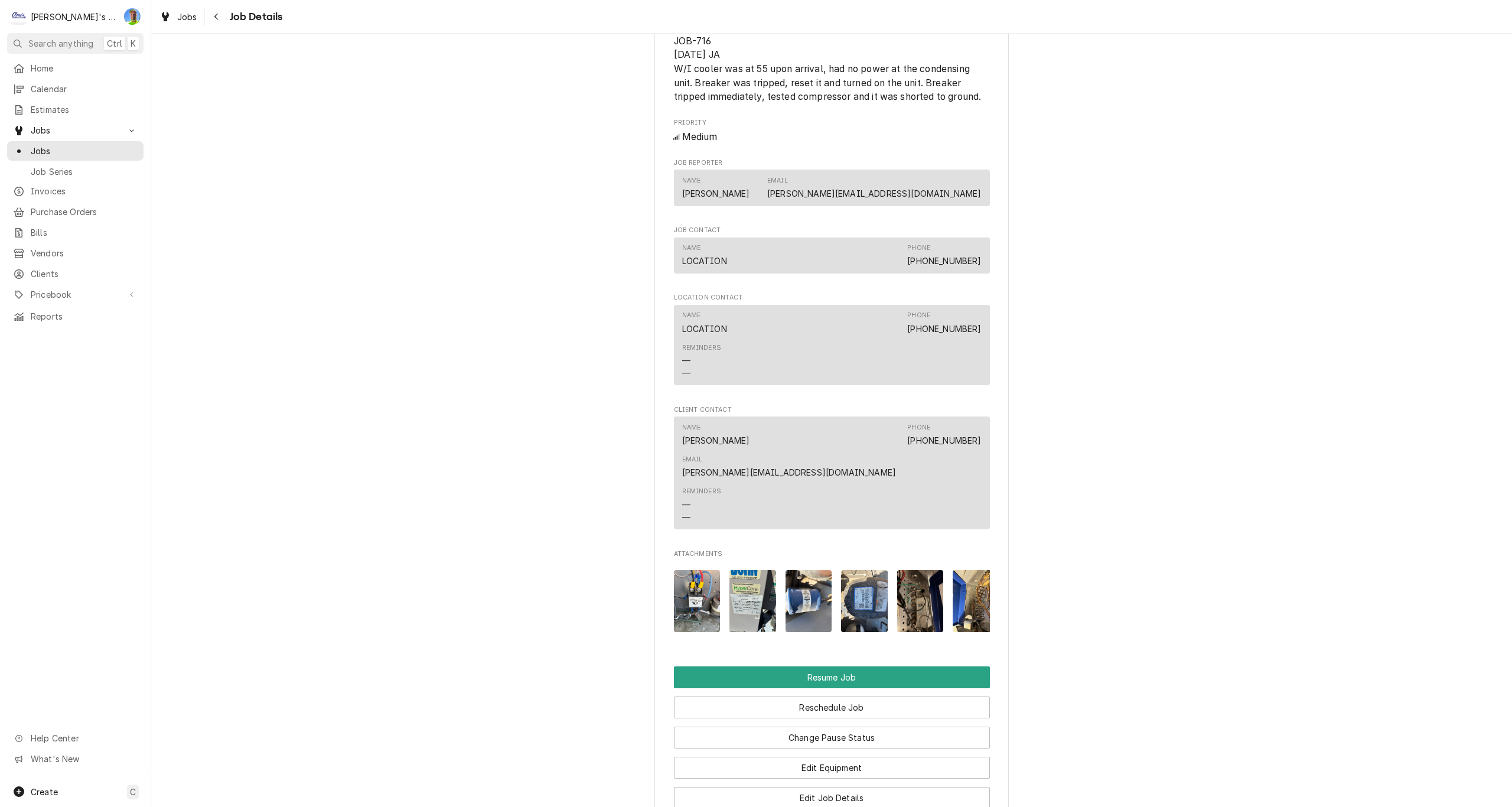
scroll to position [1413, 0]
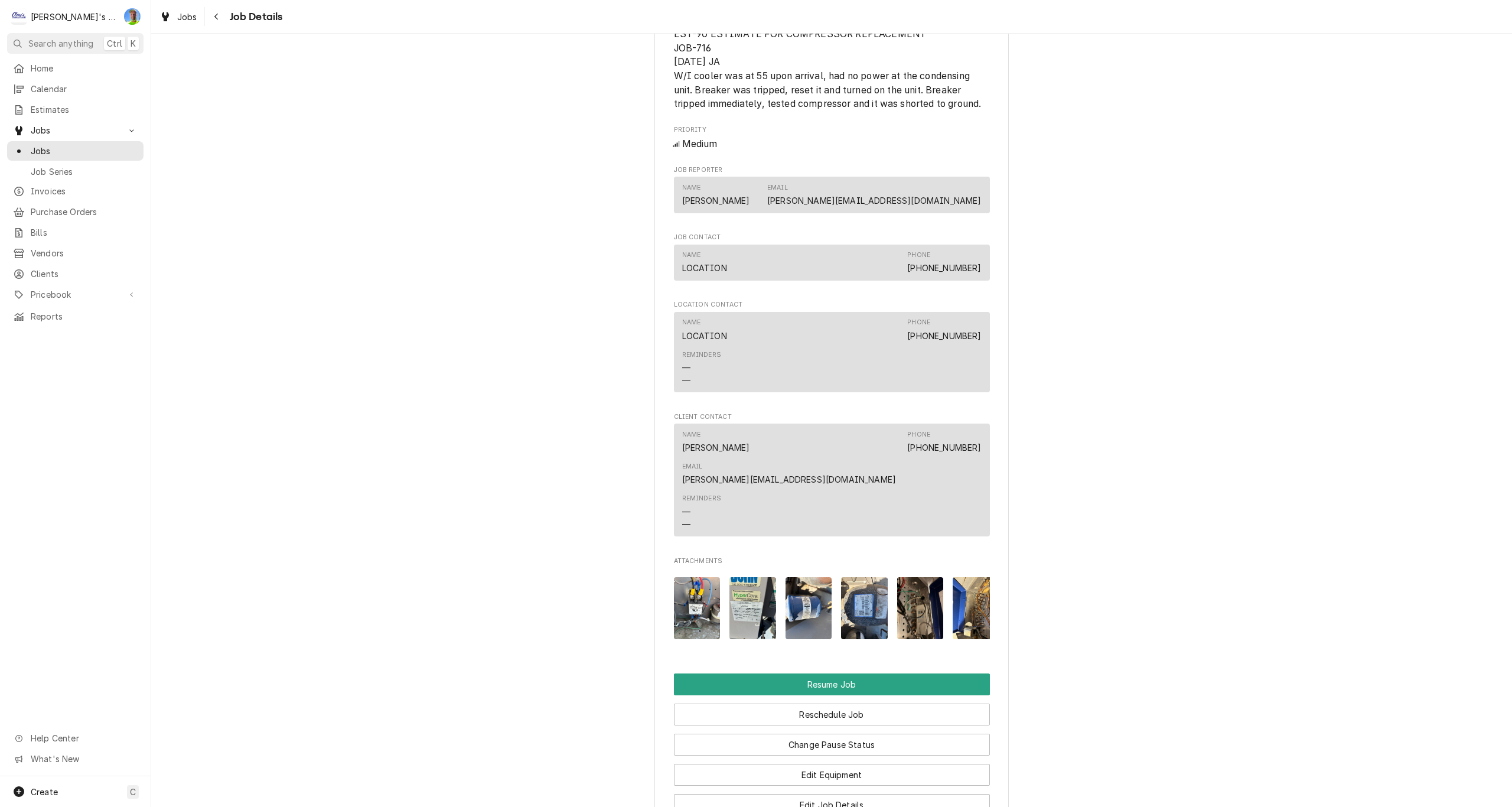
click at [742, 577] on img "Attachments" at bounding box center [752, 608] width 47 height 62
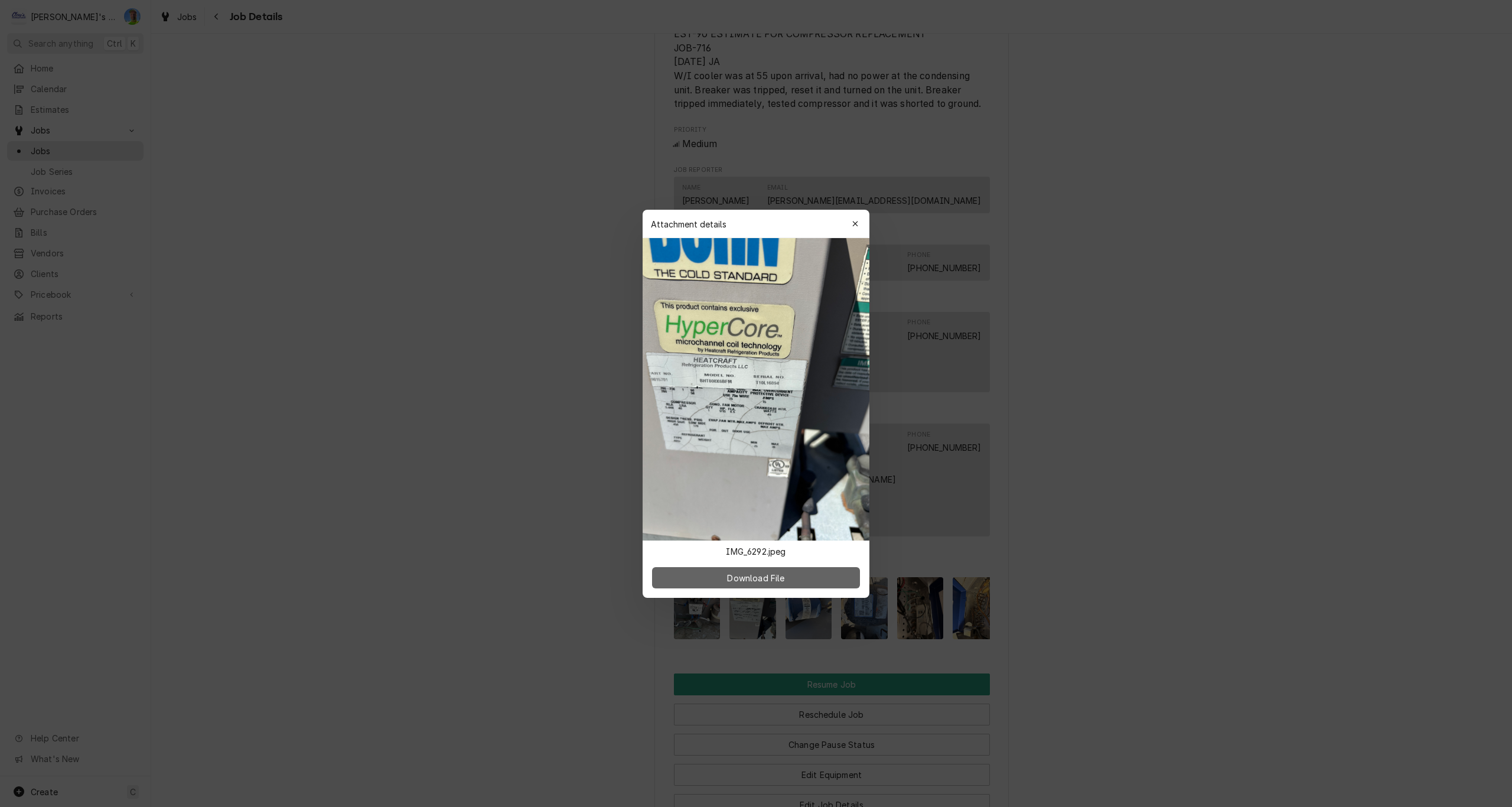
click at [762, 581] on span "Download File" at bounding box center [755, 577] width 62 height 12
click at [1303, 175] on div at bounding box center [756, 404] width 1512 height 807
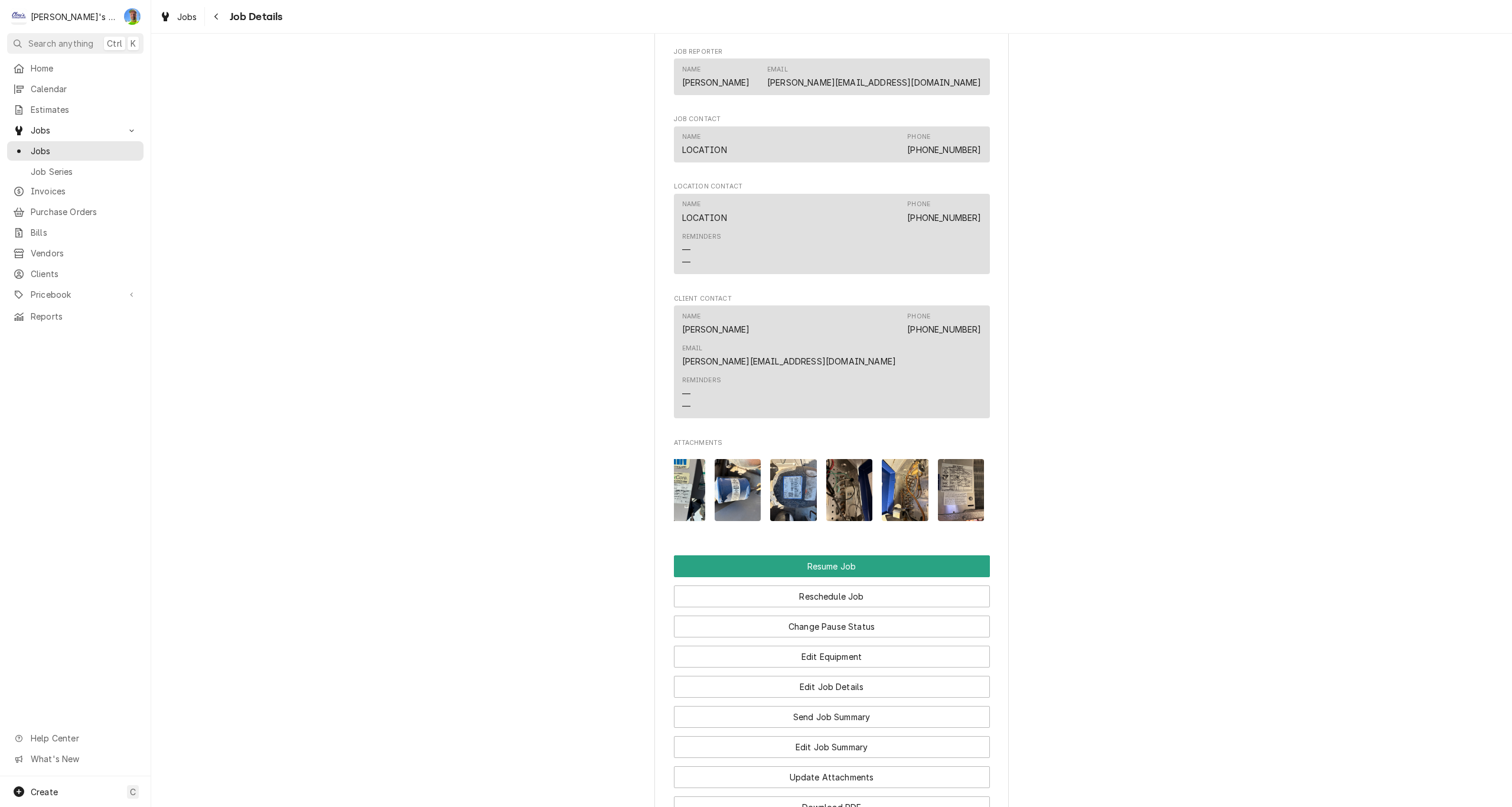
scroll to position [0, 75]
click at [957, 459] on img "Attachments" at bounding box center [957, 490] width 47 height 62
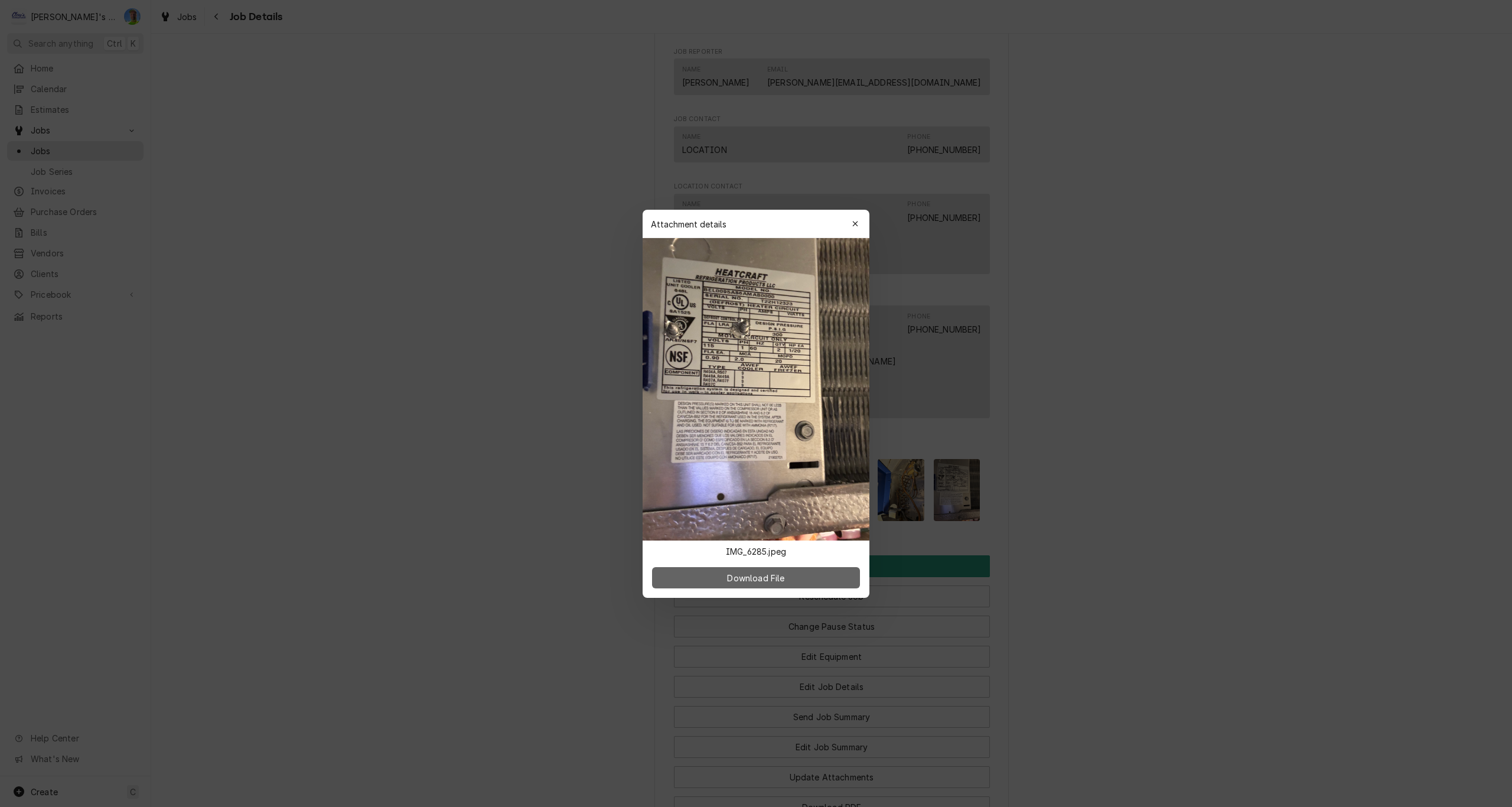
click at [806, 576] on button "Download File" at bounding box center [756, 577] width 208 height 22
click at [1027, 493] on div at bounding box center [756, 404] width 1512 height 807
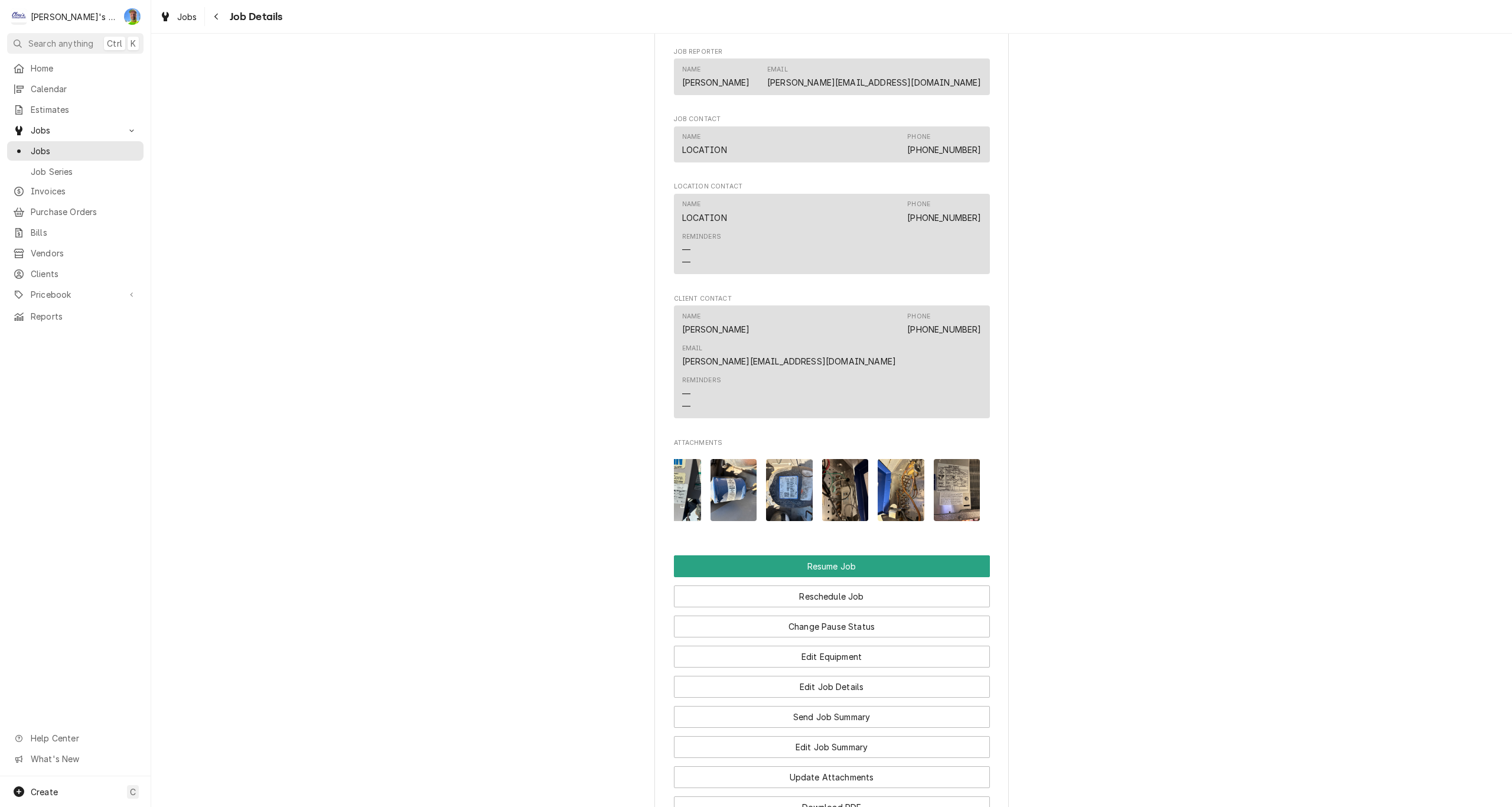
click at [901, 464] on img "Attachments" at bounding box center [900, 490] width 47 height 62
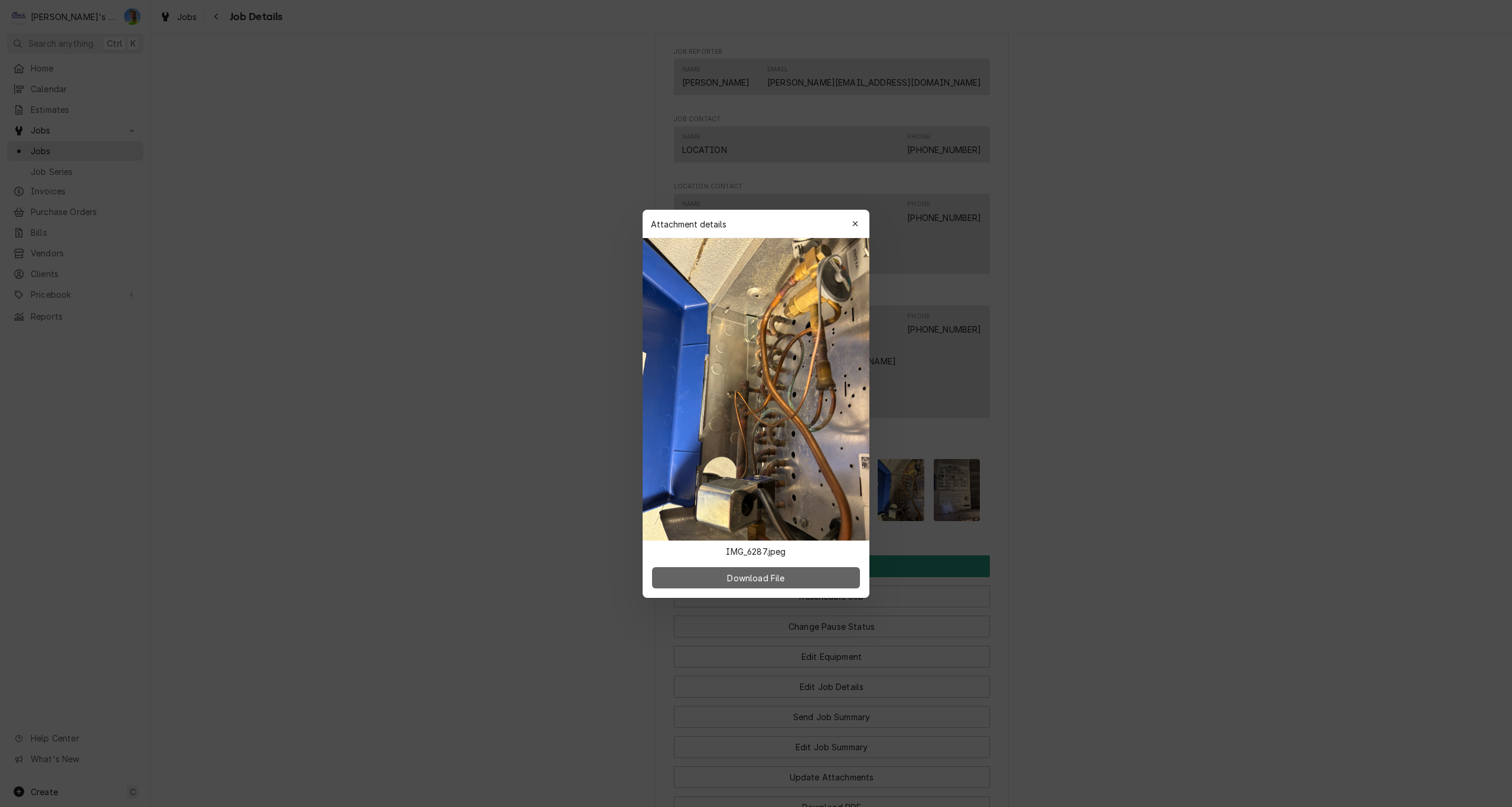
click at [737, 581] on span "Download File" at bounding box center [755, 577] width 62 height 12
click at [1031, 551] on div at bounding box center [756, 404] width 1512 height 807
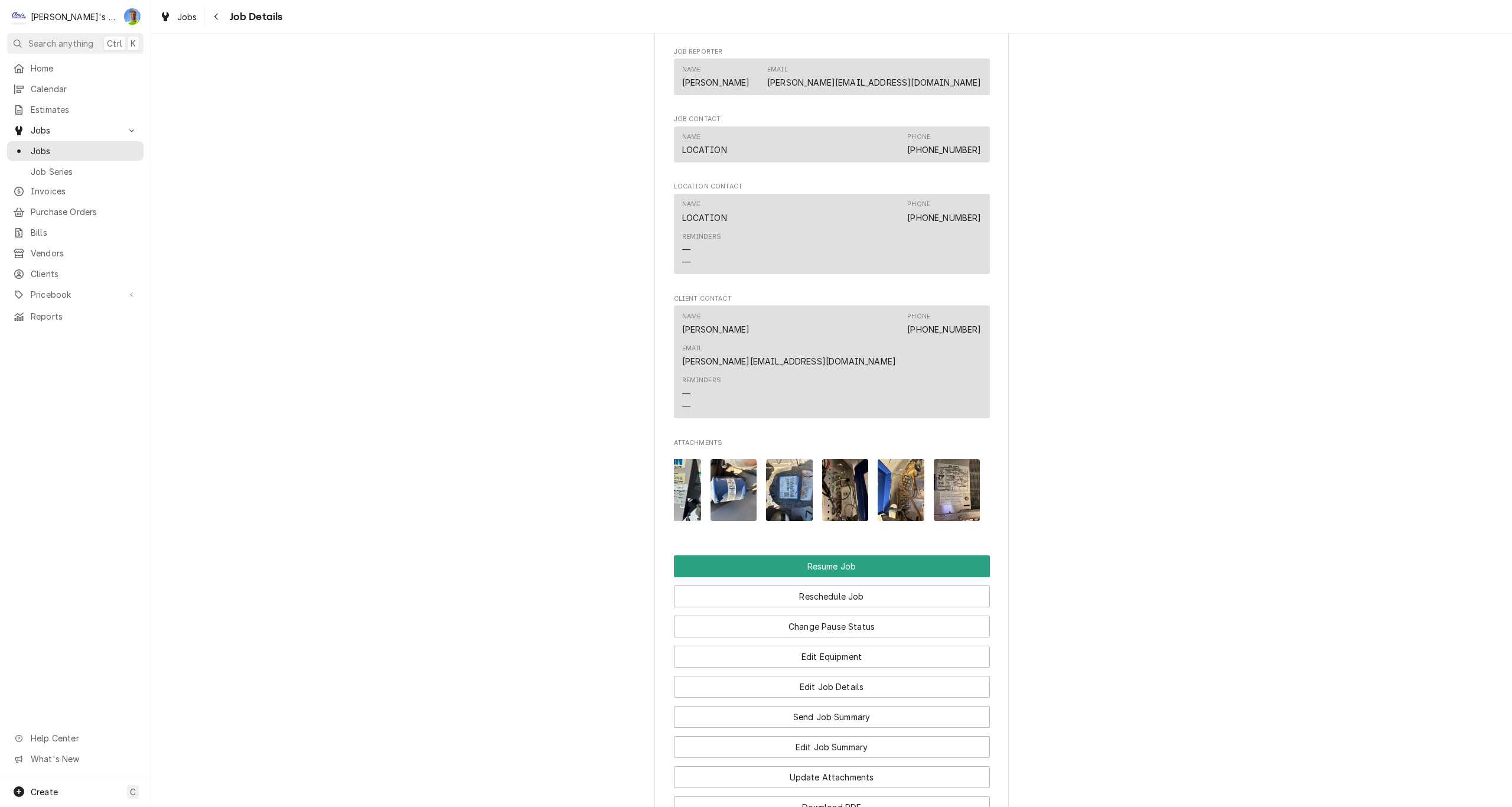
click at [835, 462] on img "Attachments" at bounding box center [845, 490] width 47 height 62
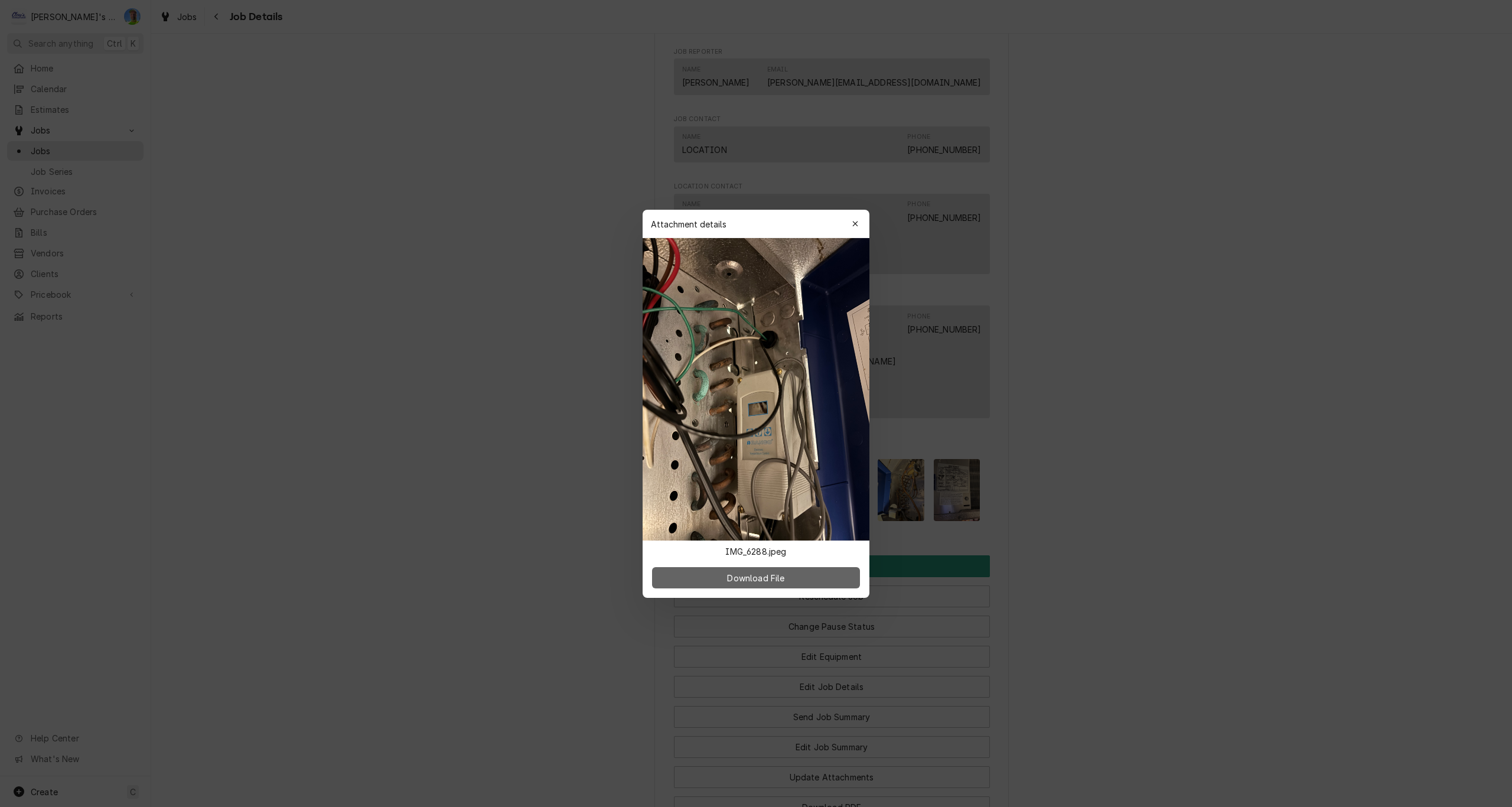
click at [807, 578] on button "Download File" at bounding box center [756, 577] width 208 height 22
click at [1051, 560] on div at bounding box center [756, 404] width 1512 height 807
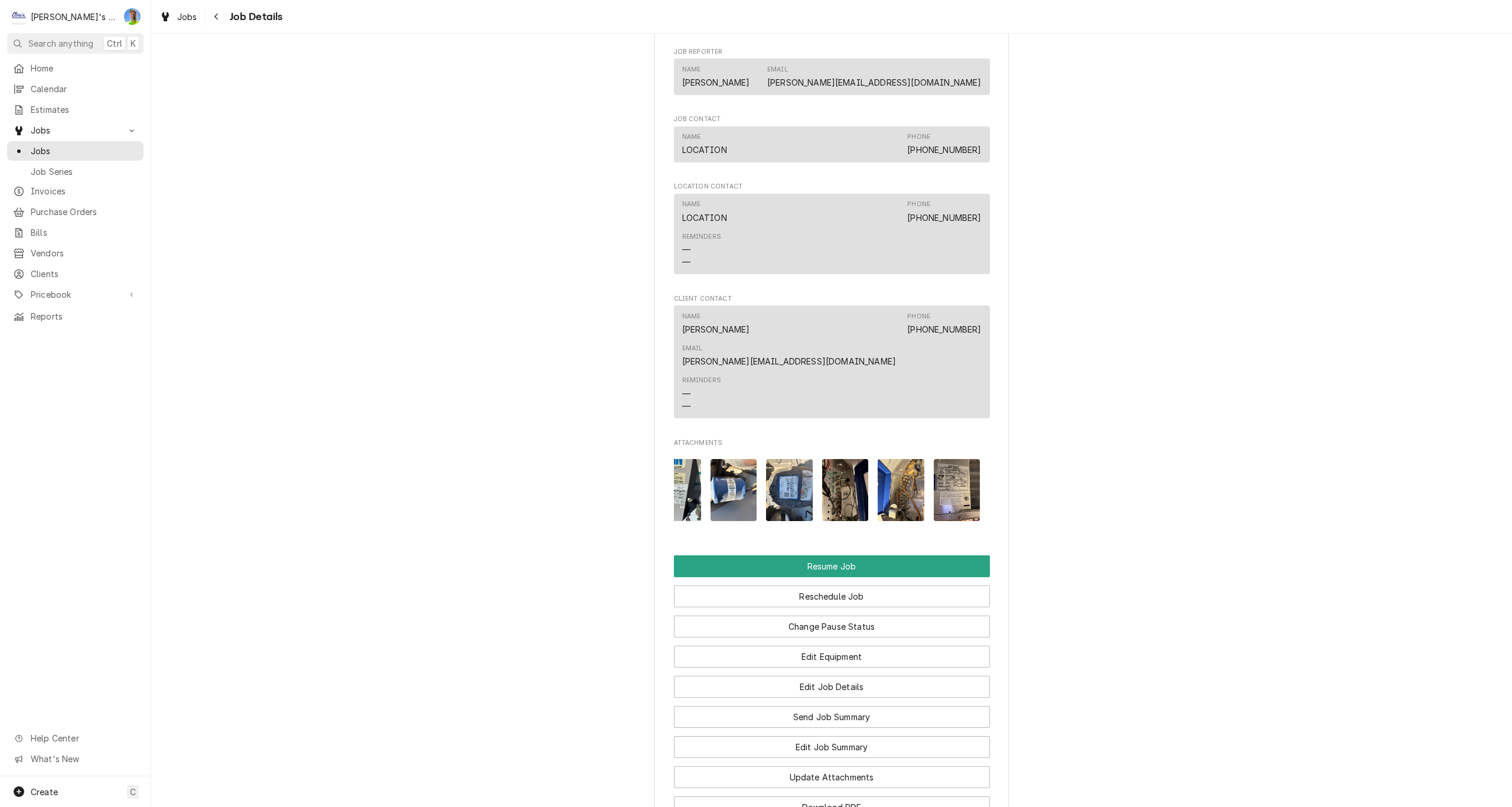
click at [784, 459] on img "Attachments" at bounding box center [789, 490] width 47 height 62
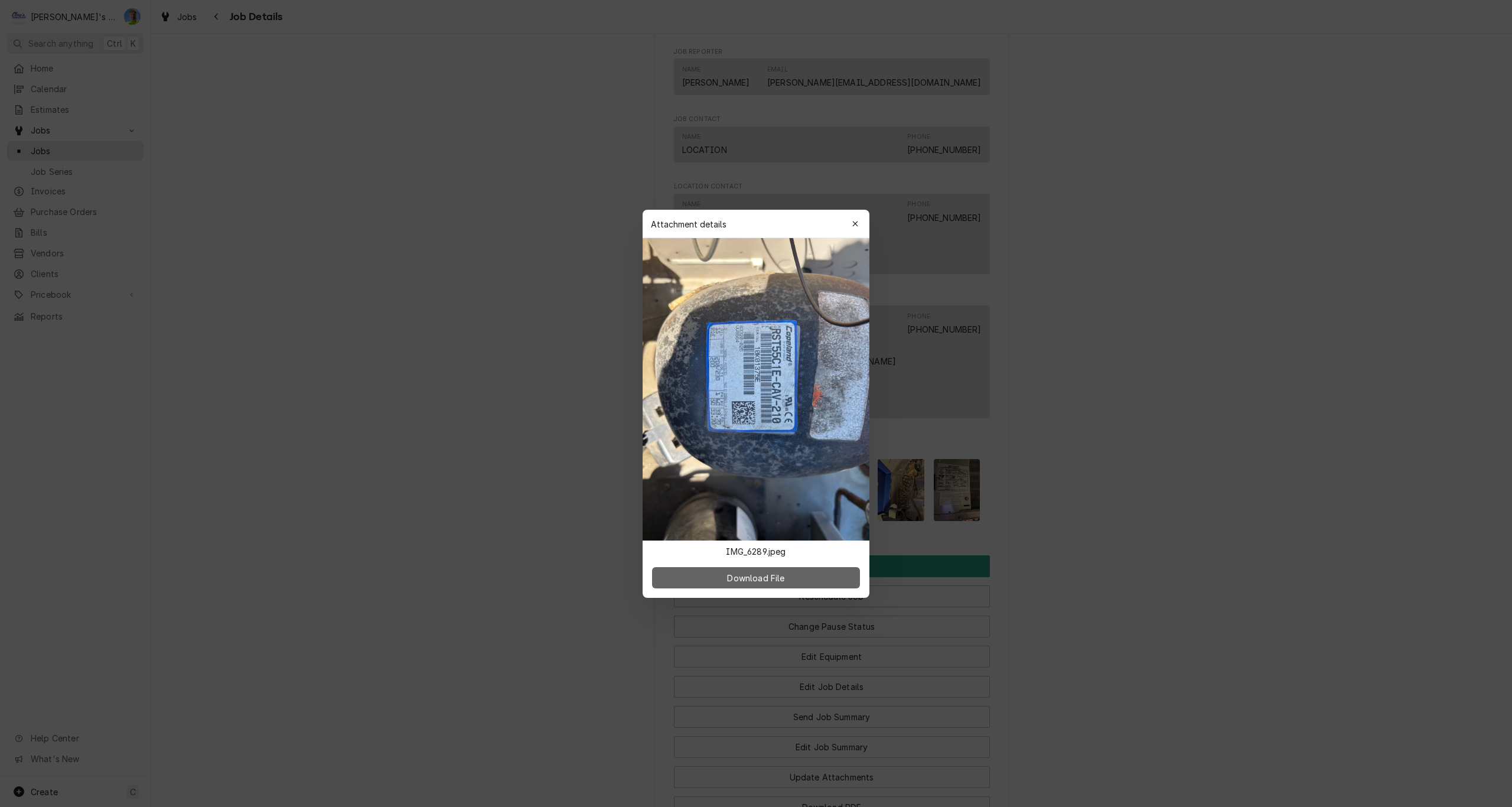
click at [785, 583] on span "Download File" at bounding box center [755, 577] width 62 height 12
click at [1059, 508] on div at bounding box center [756, 404] width 1512 height 807
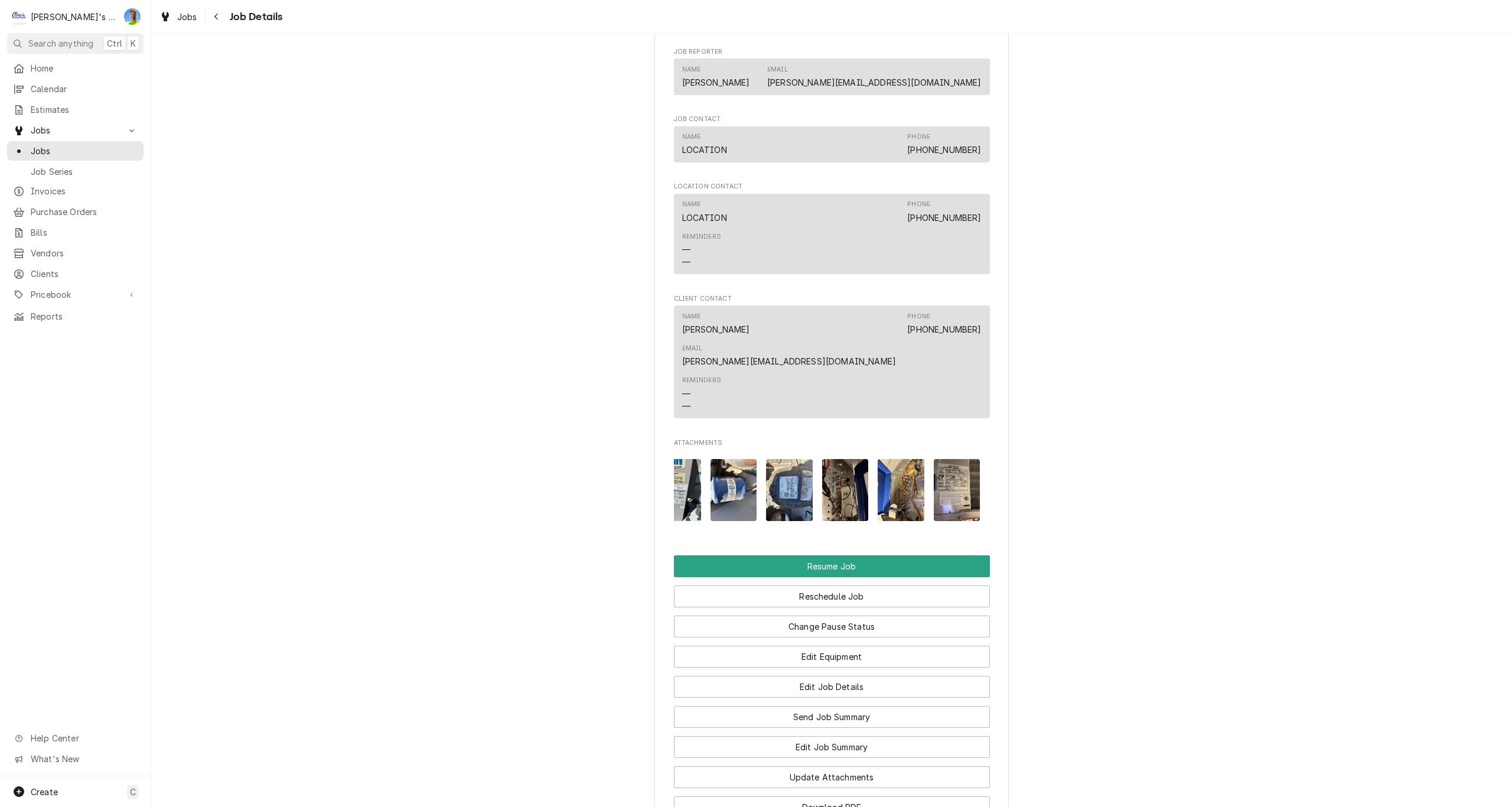
click at [730, 464] on img "Attachments" at bounding box center [733, 490] width 47 height 62
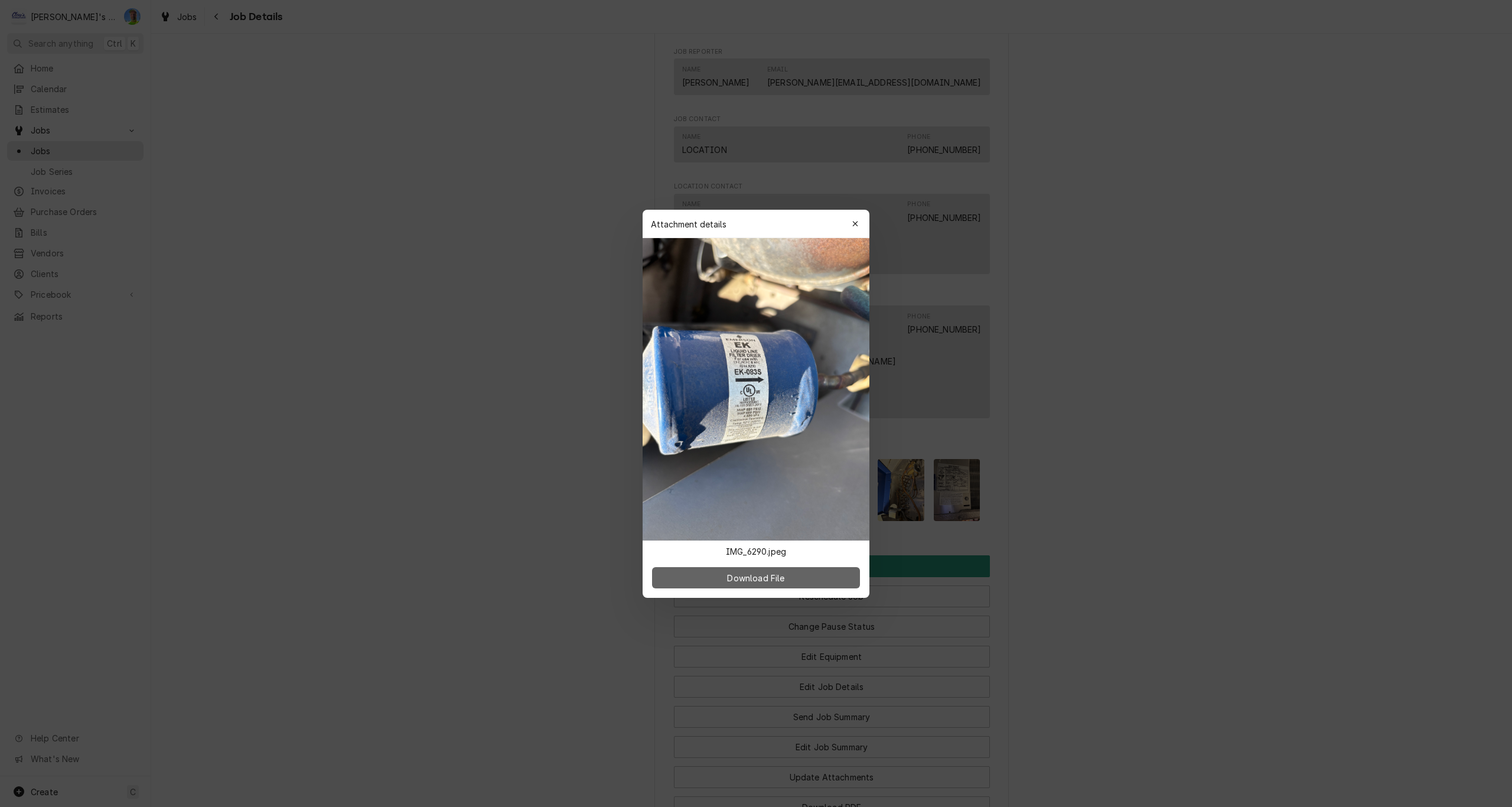
click at [774, 584] on button "Download File" at bounding box center [756, 577] width 208 height 22
click at [1048, 553] on div at bounding box center [756, 404] width 1512 height 807
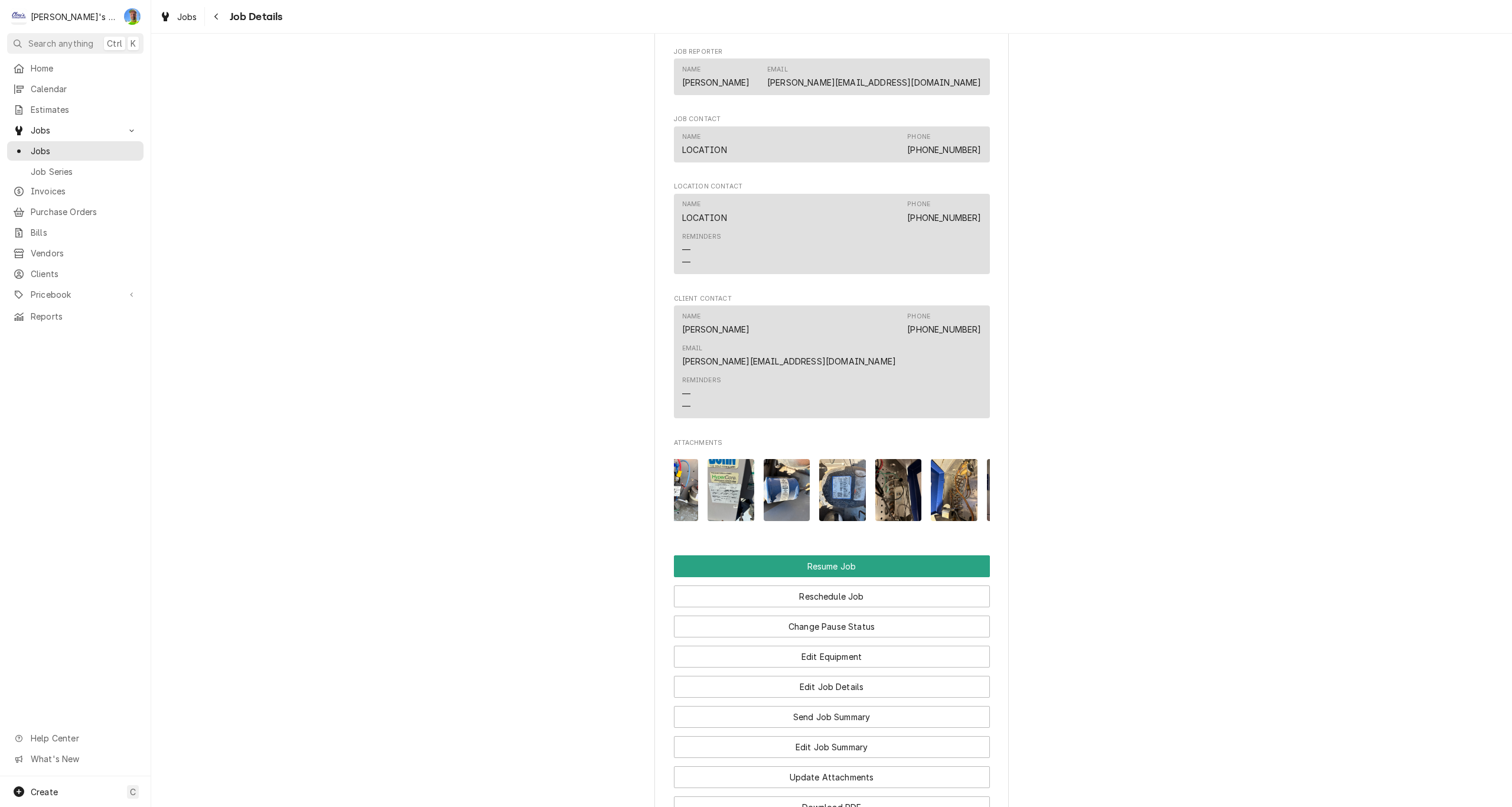
scroll to position [0, 0]
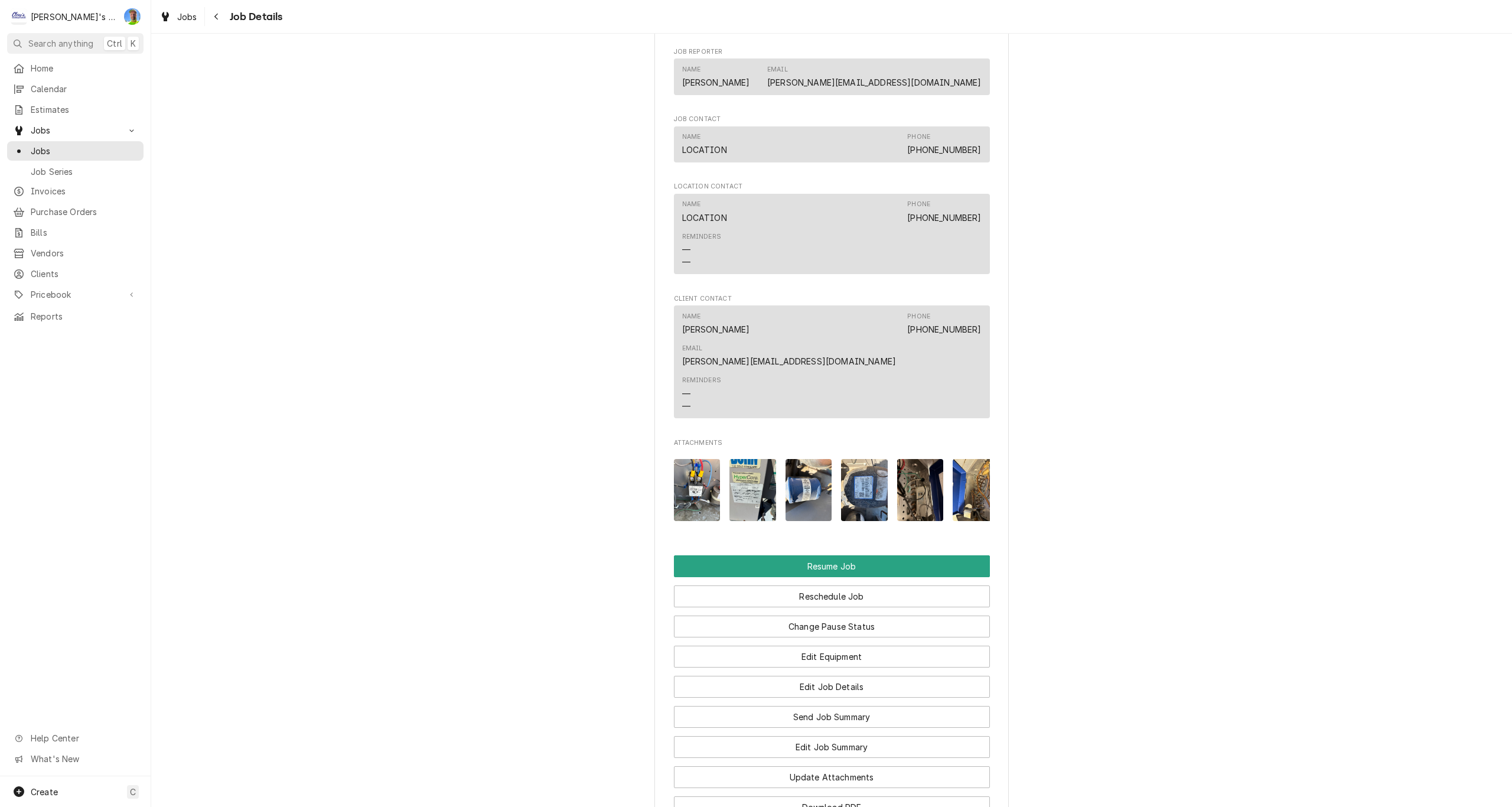
click at [687, 466] on img "Attachments" at bounding box center [697, 490] width 47 height 62
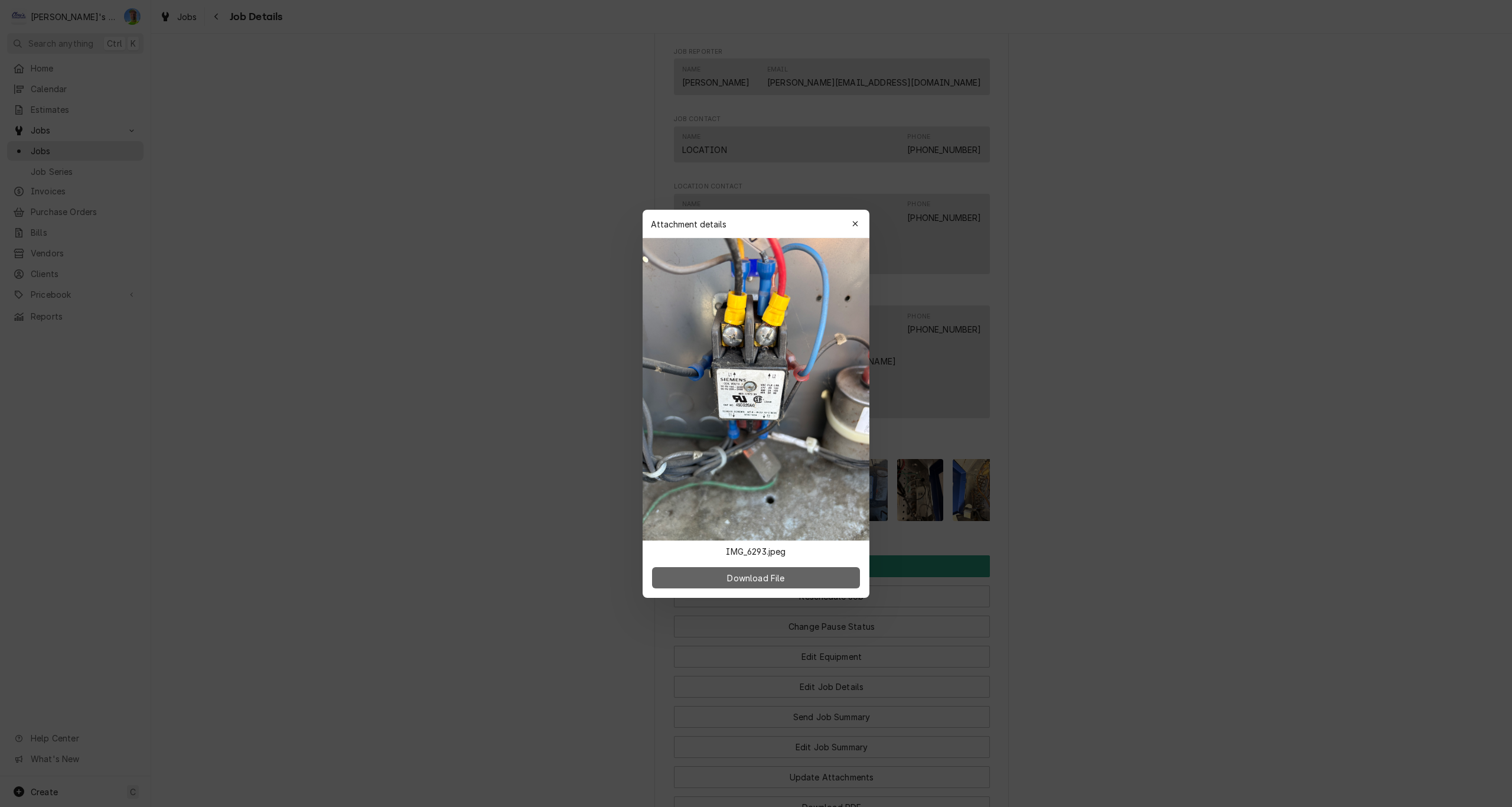
click at [810, 578] on button "Download File" at bounding box center [756, 577] width 208 height 22
click at [1223, 344] on div at bounding box center [756, 404] width 1512 height 807
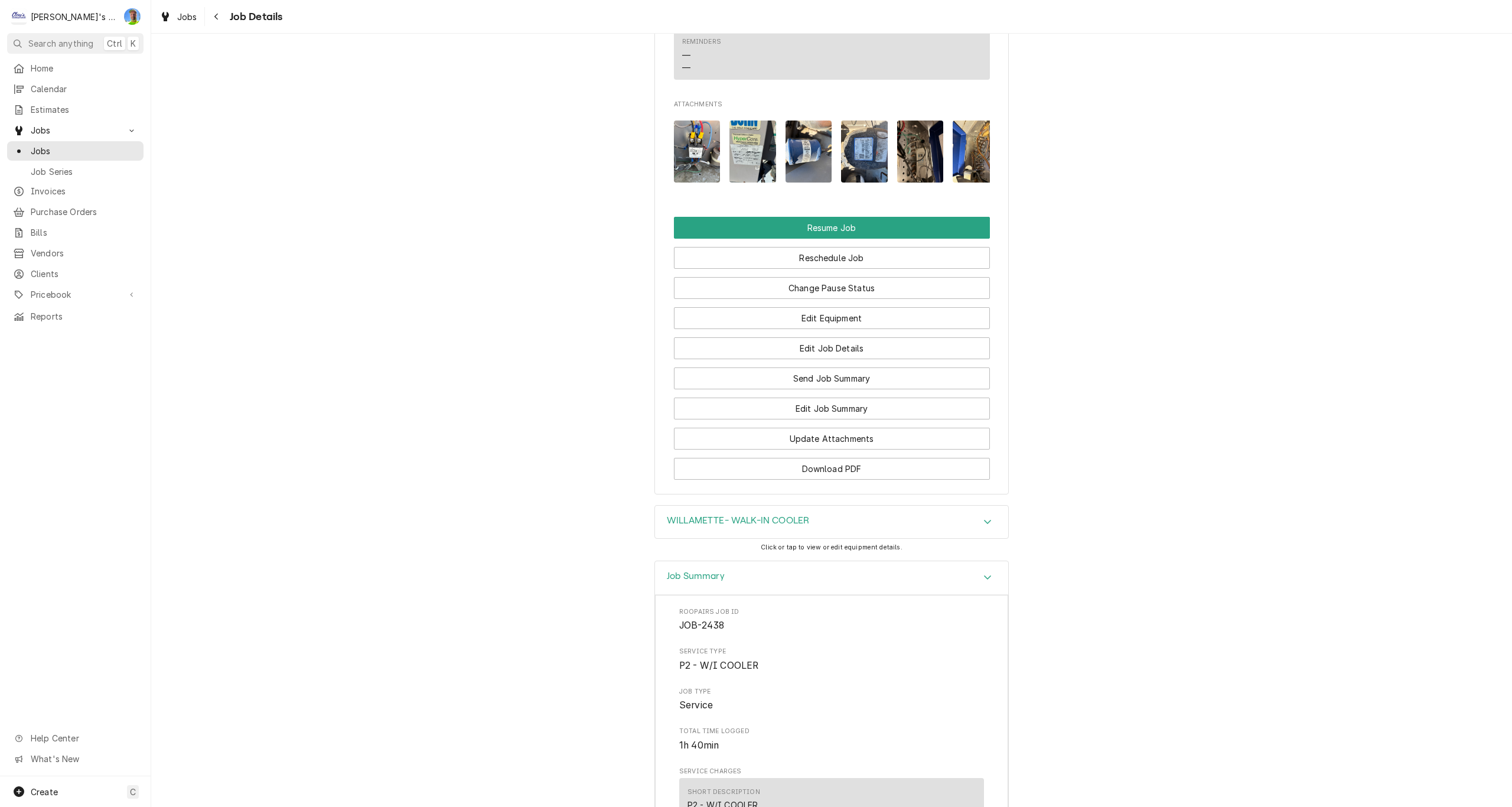
scroll to position [1885, 0]
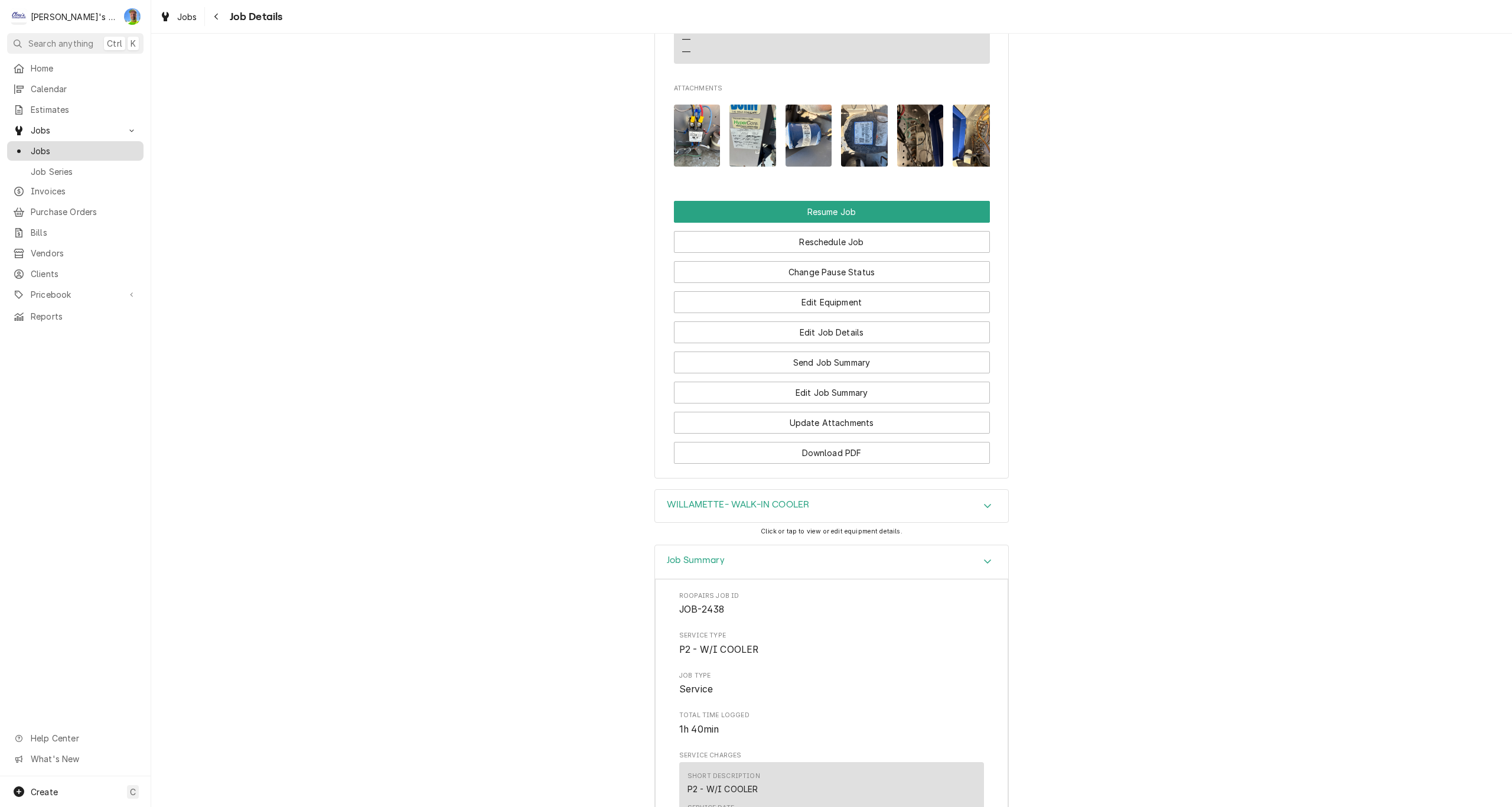
click at [45, 148] on span "Jobs" at bounding box center [84, 150] width 107 height 12
